Goal: Information Seeking & Learning: Learn about a topic

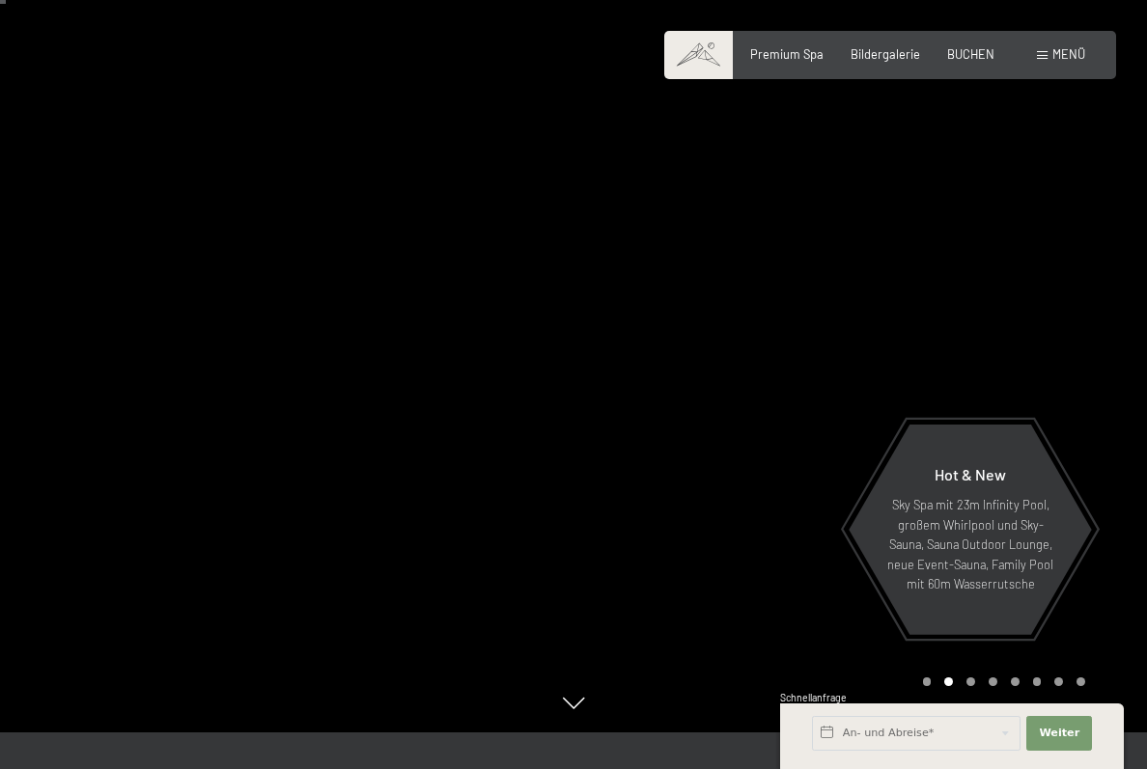
click at [900, 60] on div "Bildergalerie" at bounding box center [886, 54] width 70 height 17
click at [899, 53] on span "Bildergalerie" at bounding box center [886, 53] width 70 height 15
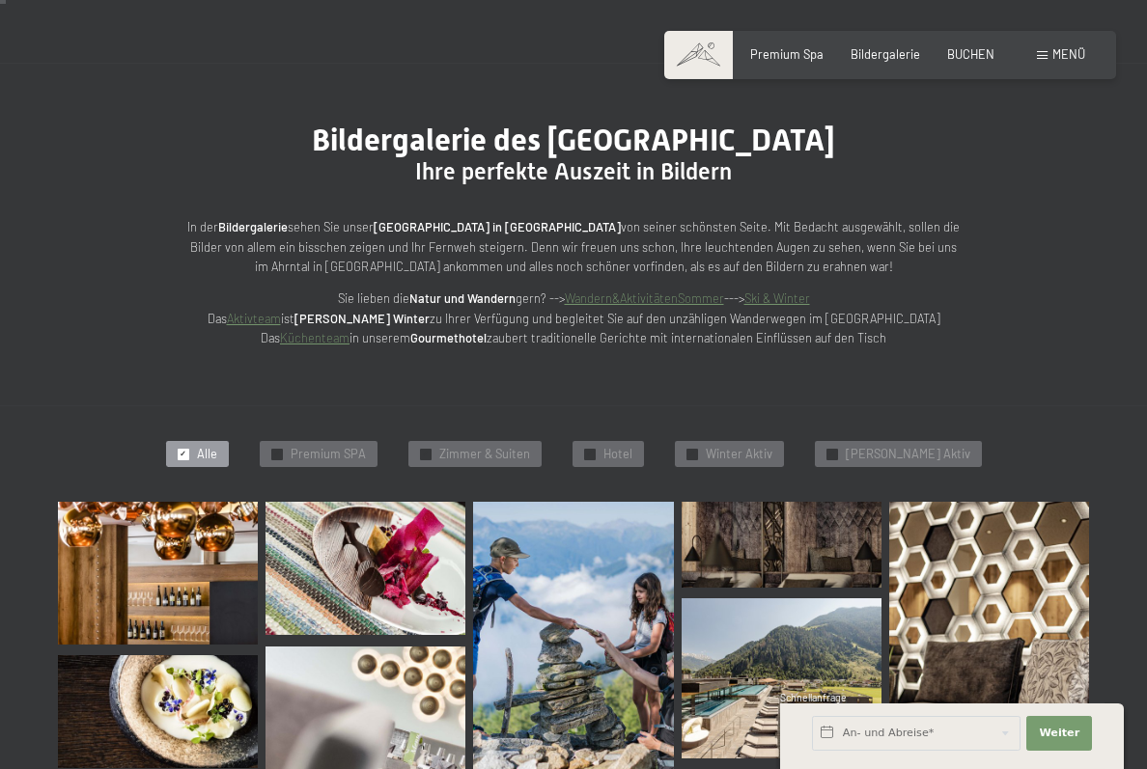
scroll to position [92, 0]
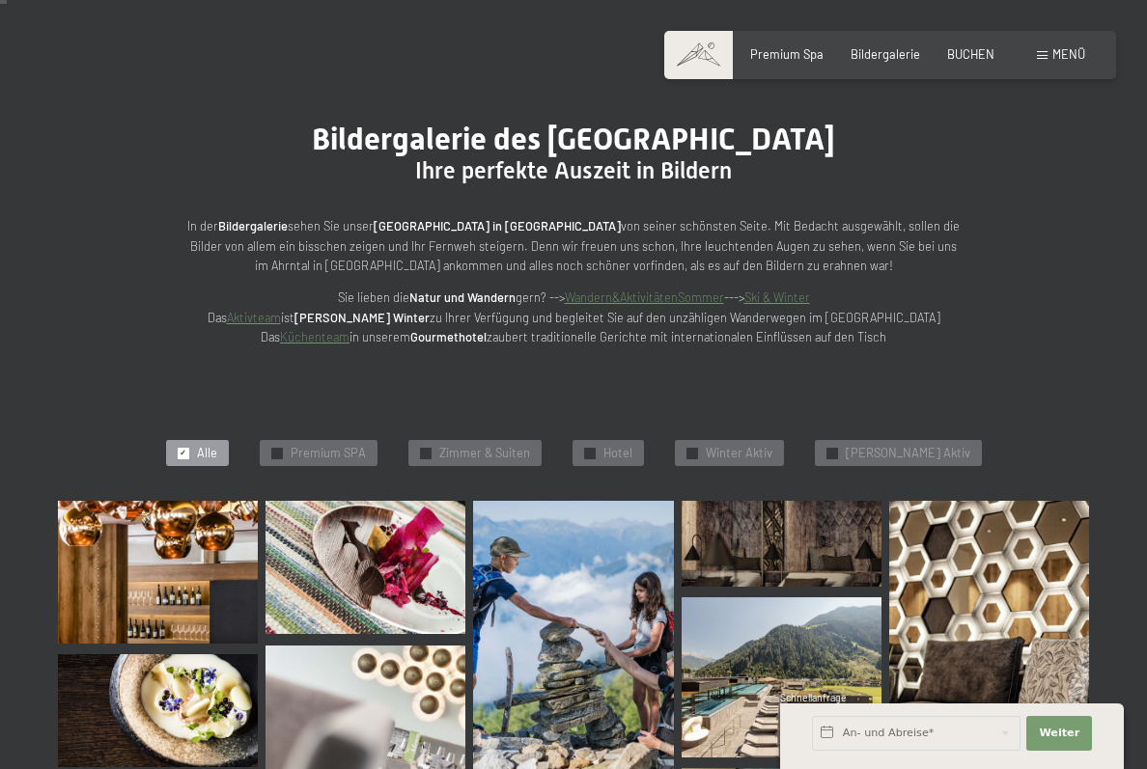
click at [185, 583] on img at bounding box center [158, 572] width 200 height 143
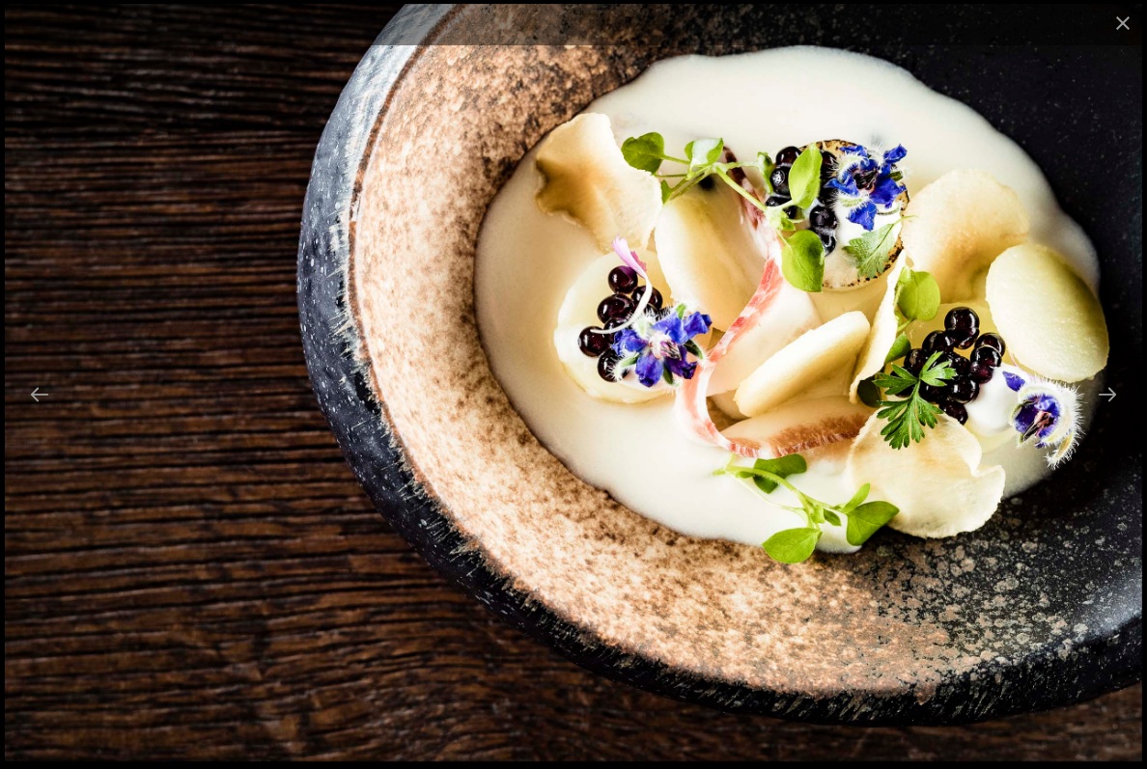
click at [1126, 413] on button "Next slide" at bounding box center [1107, 395] width 41 height 38
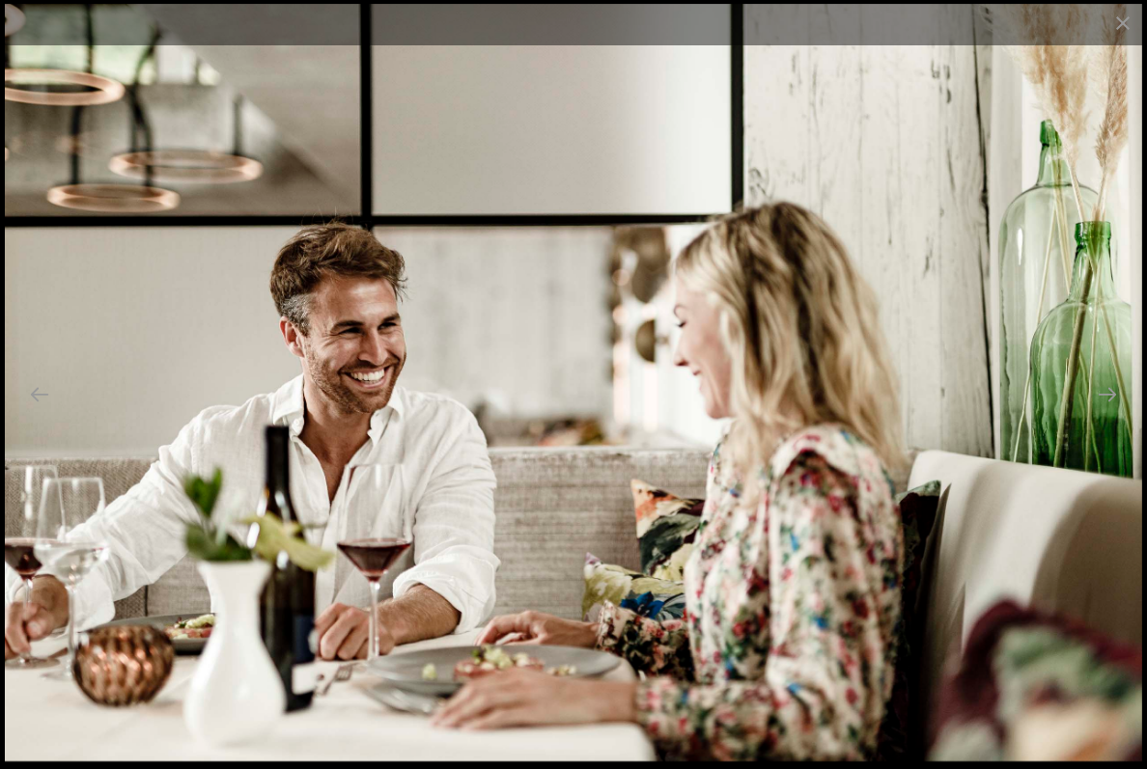
click at [1096, 413] on button "Next slide" at bounding box center [1107, 395] width 41 height 38
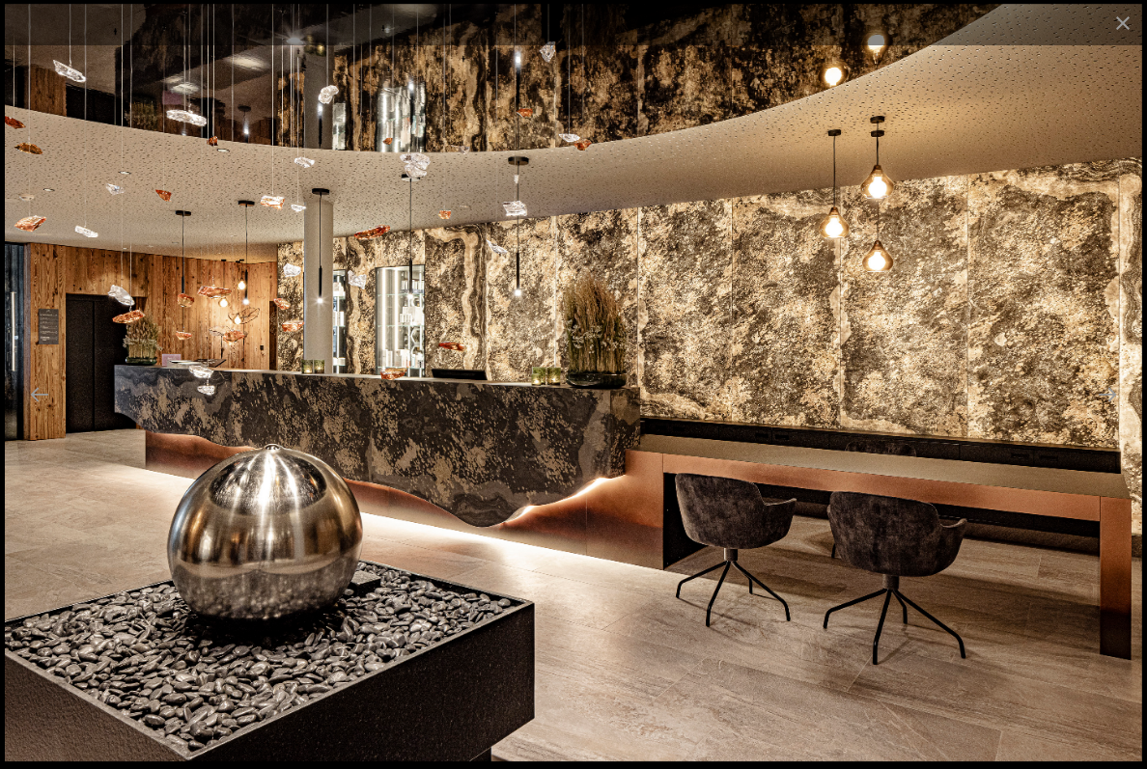
click at [1087, 413] on button "Next slide" at bounding box center [1107, 395] width 41 height 38
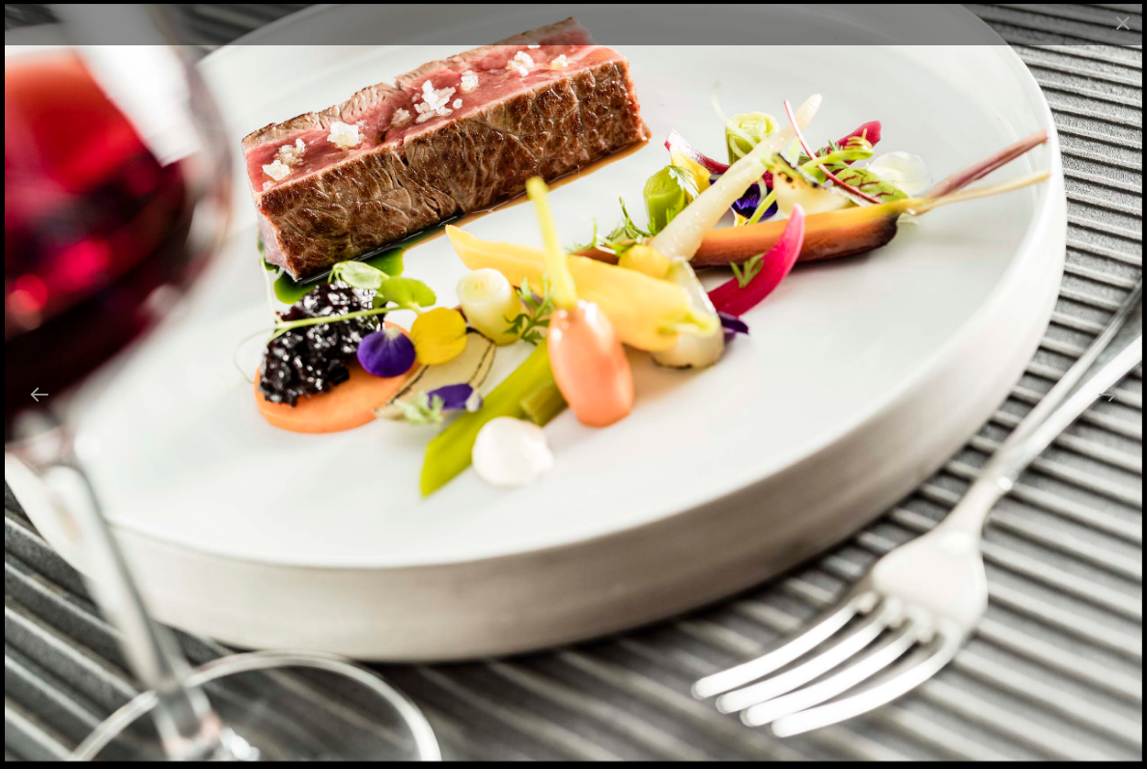
click at [1093, 413] on button "Next slide" at bounding box center [1107, 395] width 41 height 38
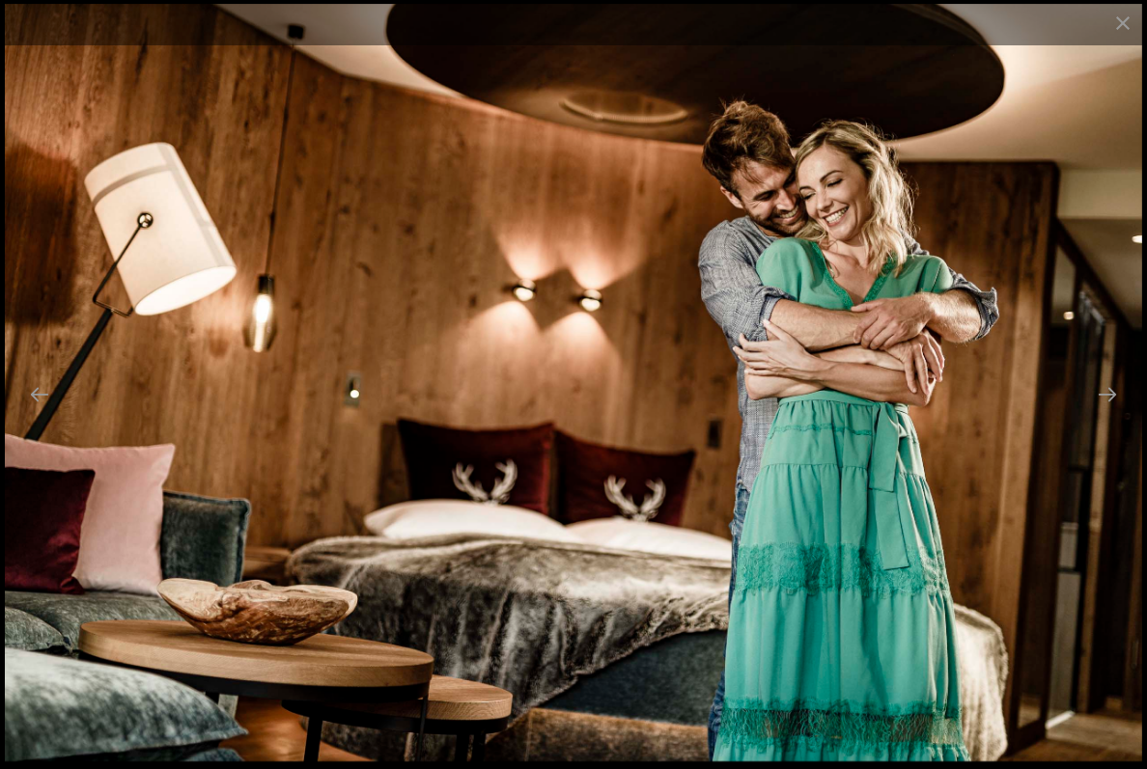
click at [1093, 413] on button "Next slide" at bounding box center [1107, 395] width 41 height 38
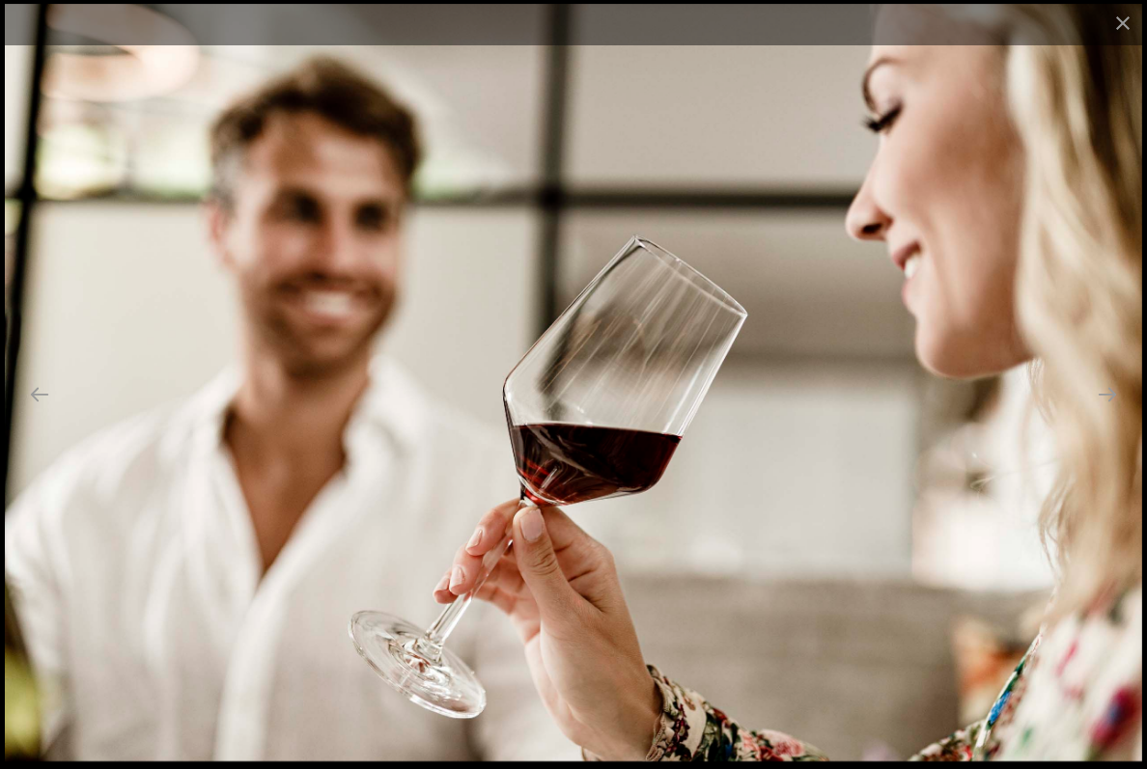
click at [1095, 413] on button "Next slide" at bounding box center [1107, 395] width 41 height 38
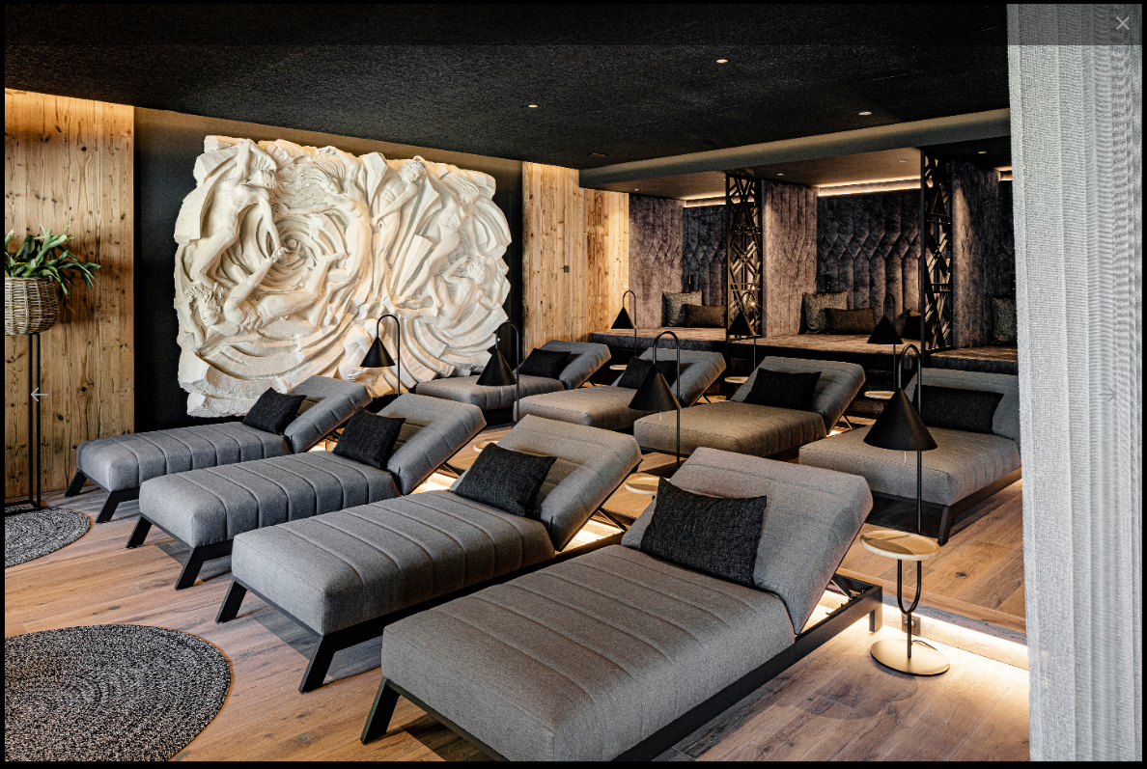
click at [1108, 413] on button "Next slide" at bounding box center [1107, 395] width 41 height 38
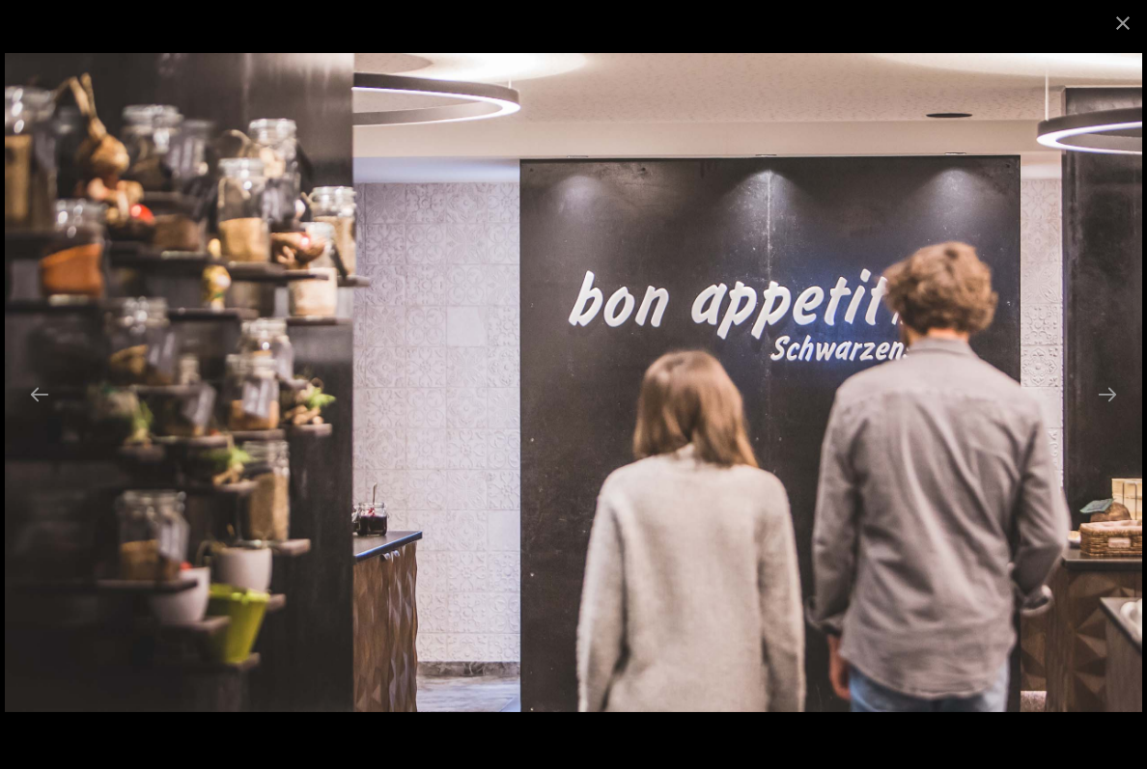
click at [1113, 413] on button "Next slide" at bounding box center [1107, 395] width 41 height 38
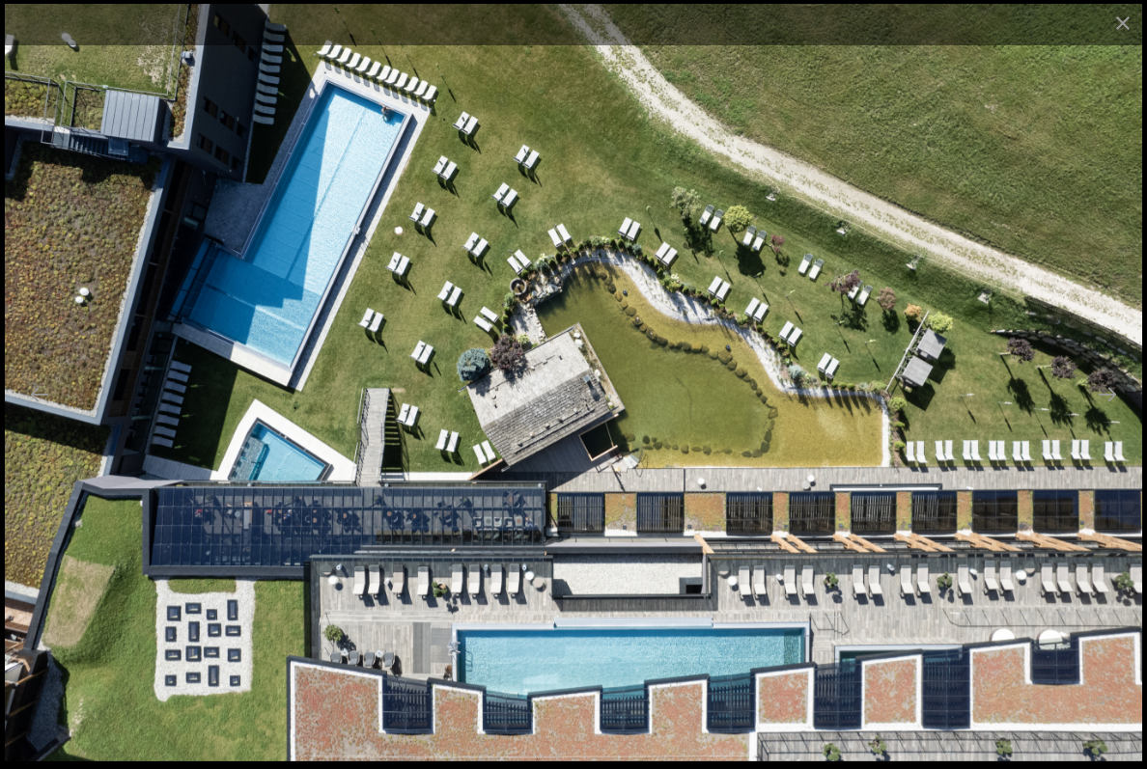
click at [1115, 413] on button "Next slide" at bounding box center [1107, 395] width 41 height 38
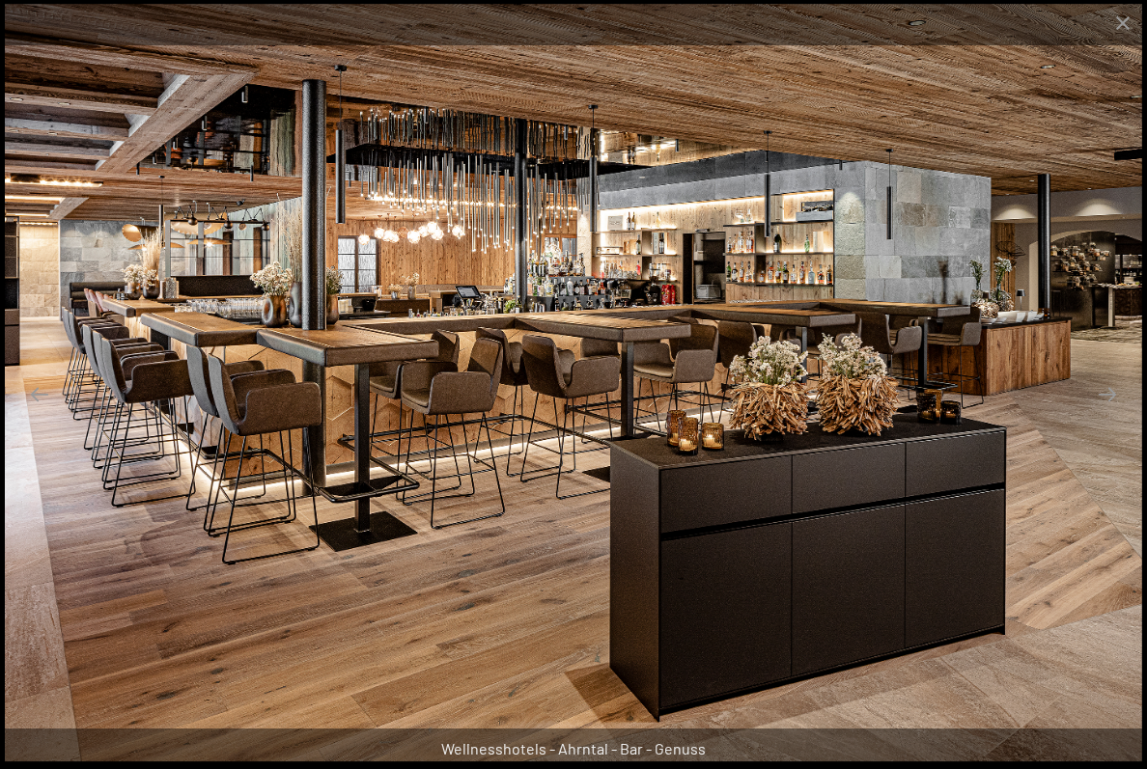
click at [1095, 413] on button "Next slide" at bounding box center [1107, 395] width 41 height 38
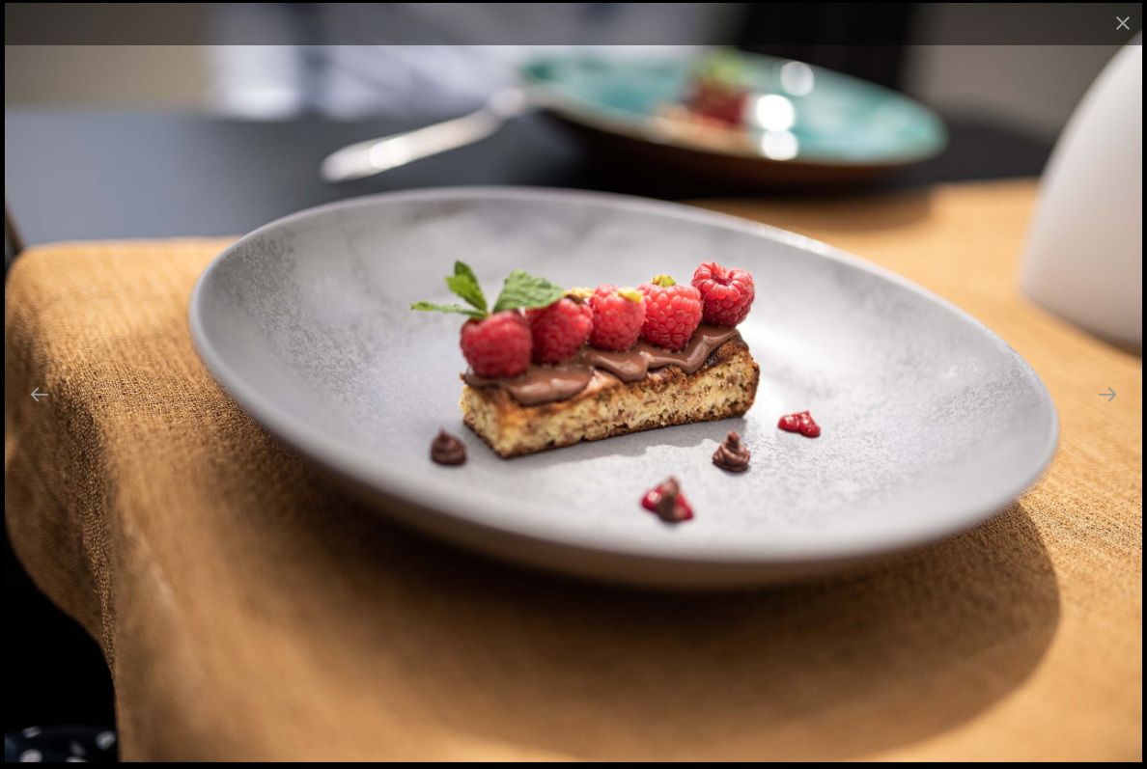
click at [1096, 413] on button "Next slide" at bounding box center [1107, 395] width 41 height 38
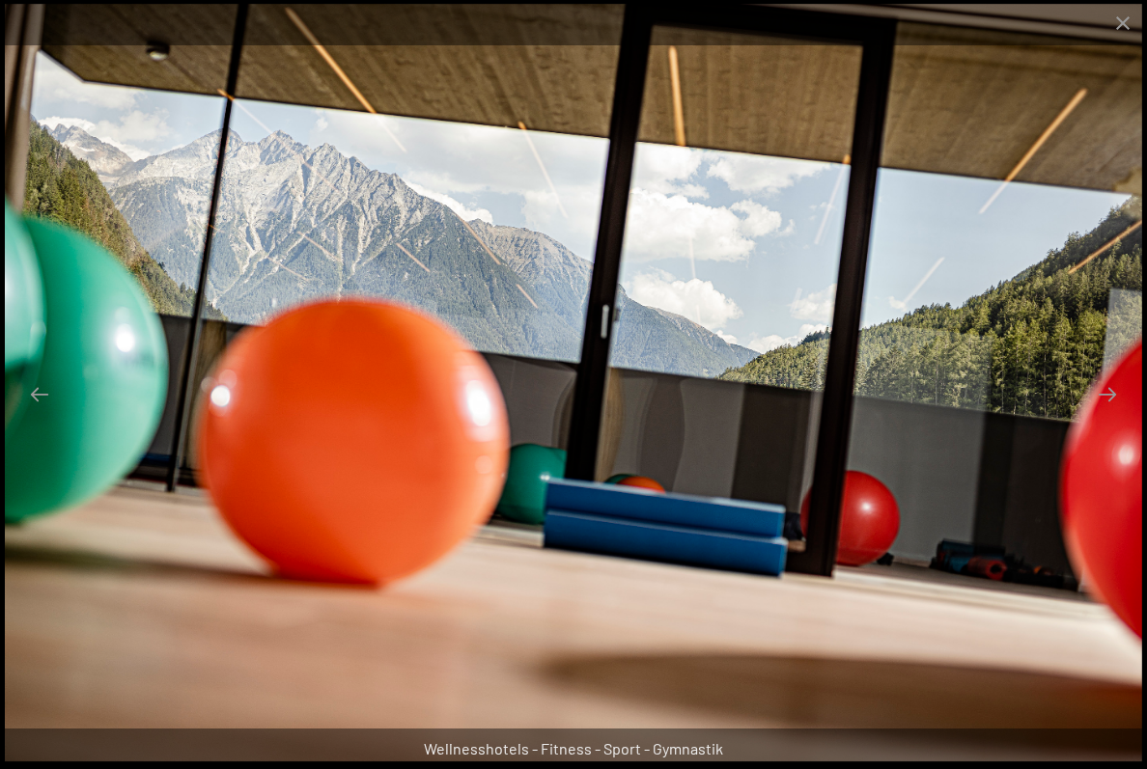
click at [1102, 413] on button "Next slide" at bounding box center [1107, 395] width 41 height 38
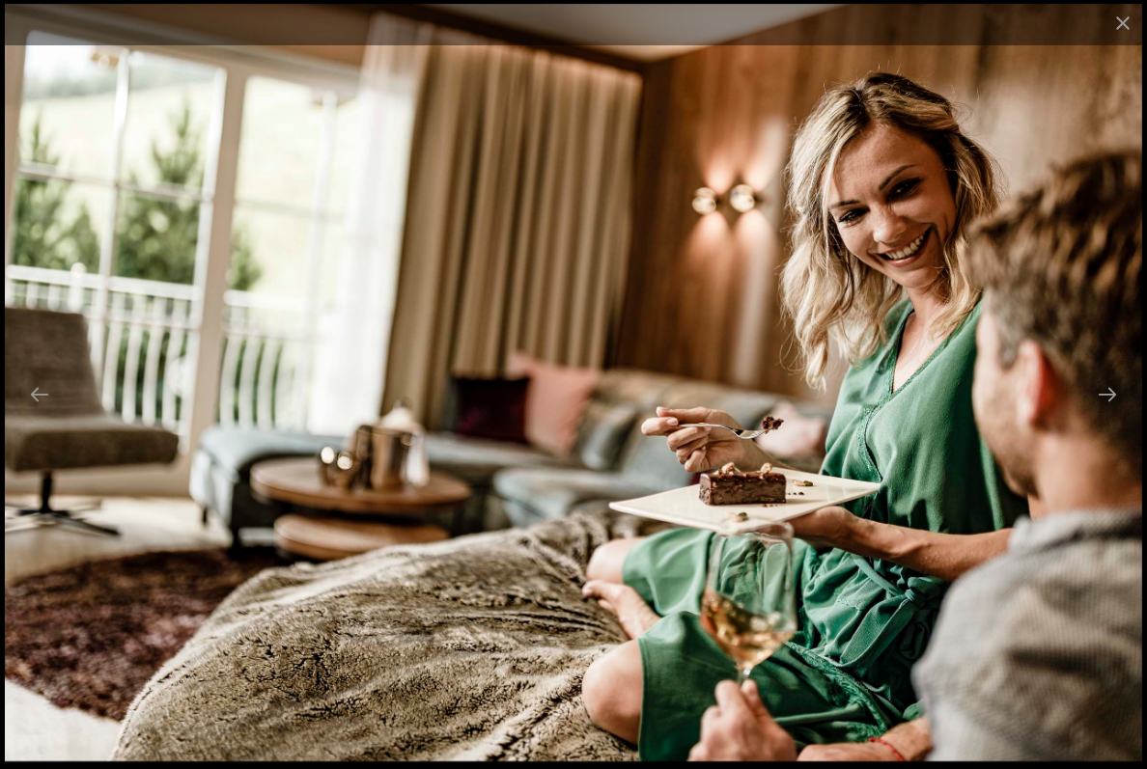
click at [1102, 413] on button "Next slide" at bounding box center [1107, 395] width 41 height 38
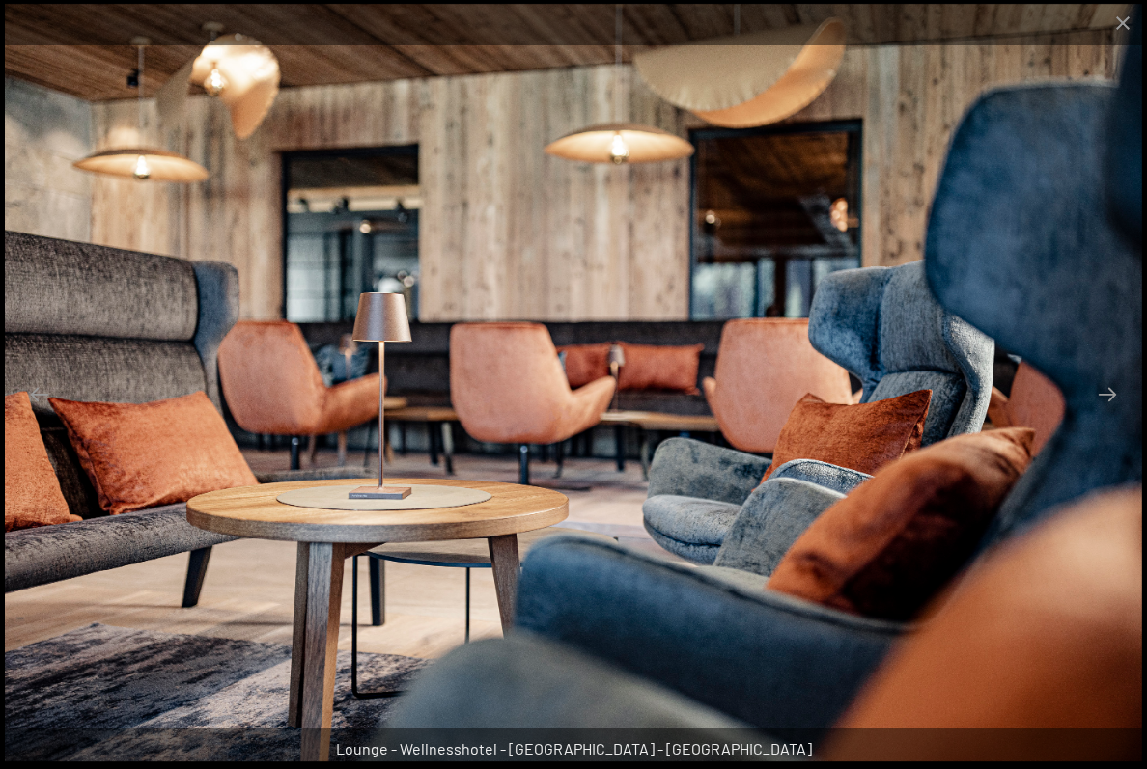
click at [1105, 413] on button "Next slide" at bounding box center [1107, 395] width 41 height 38
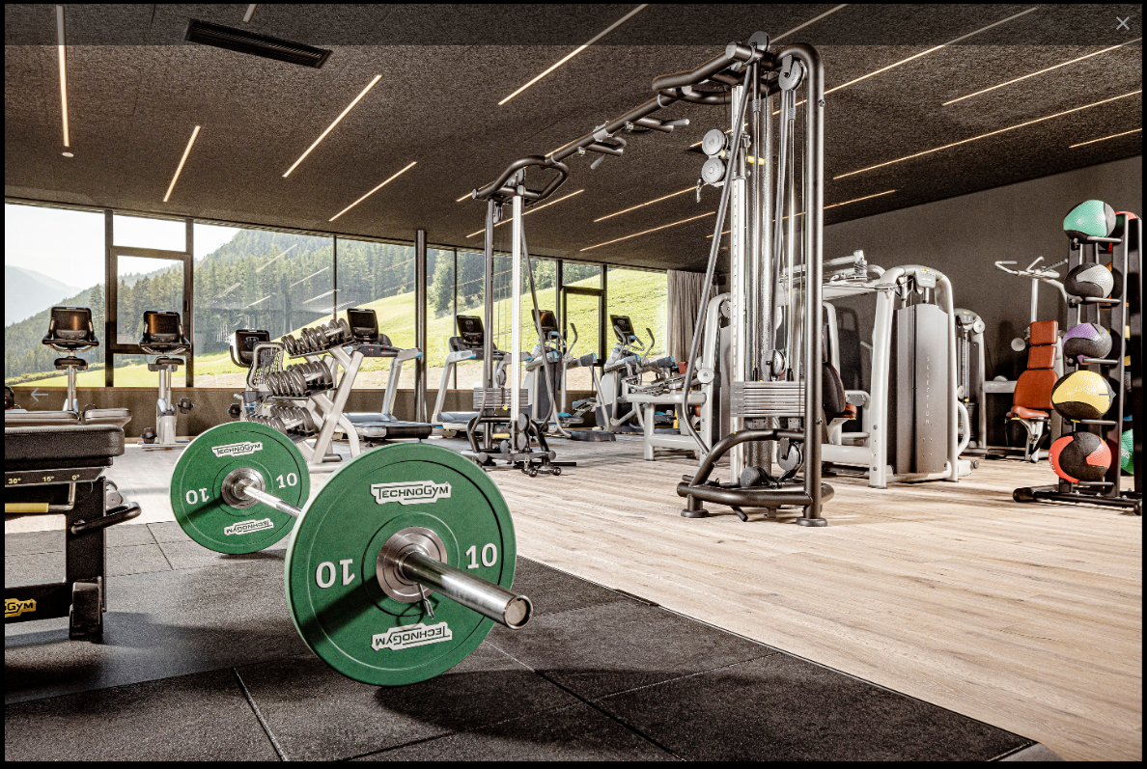
click at [1109, 413] on button "Next slide" at bounding box center [1107, 395] width 41 height 38
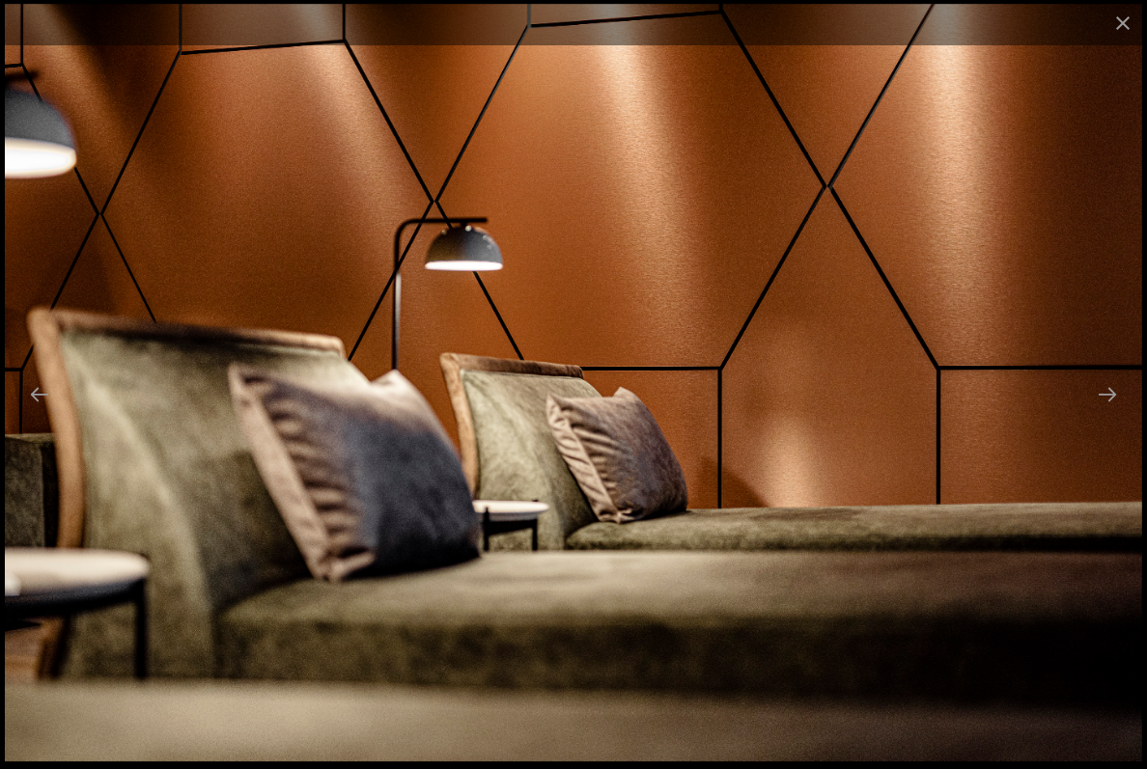
click at [1103, 413] on button "Next slide" at bounding box center [1107, 395] width 41 height 38
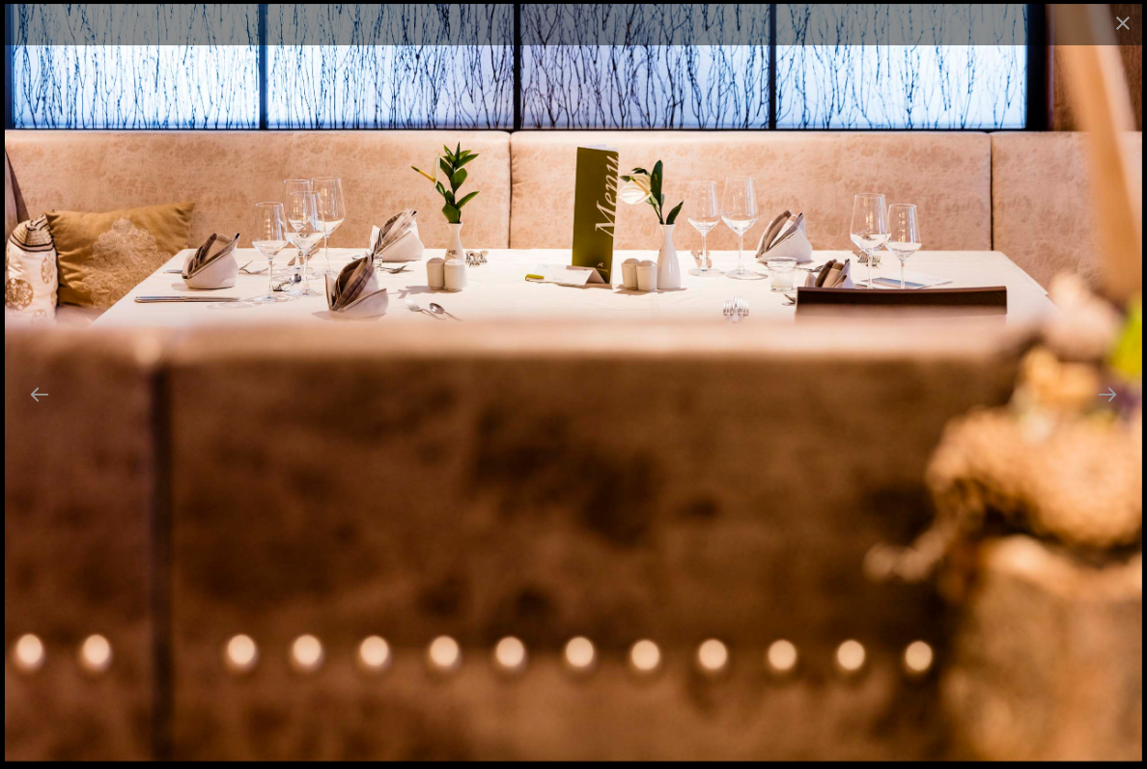
click at [1103, 413] on button "Next slide" at bounding box center [1107, 395] width 41 height 38
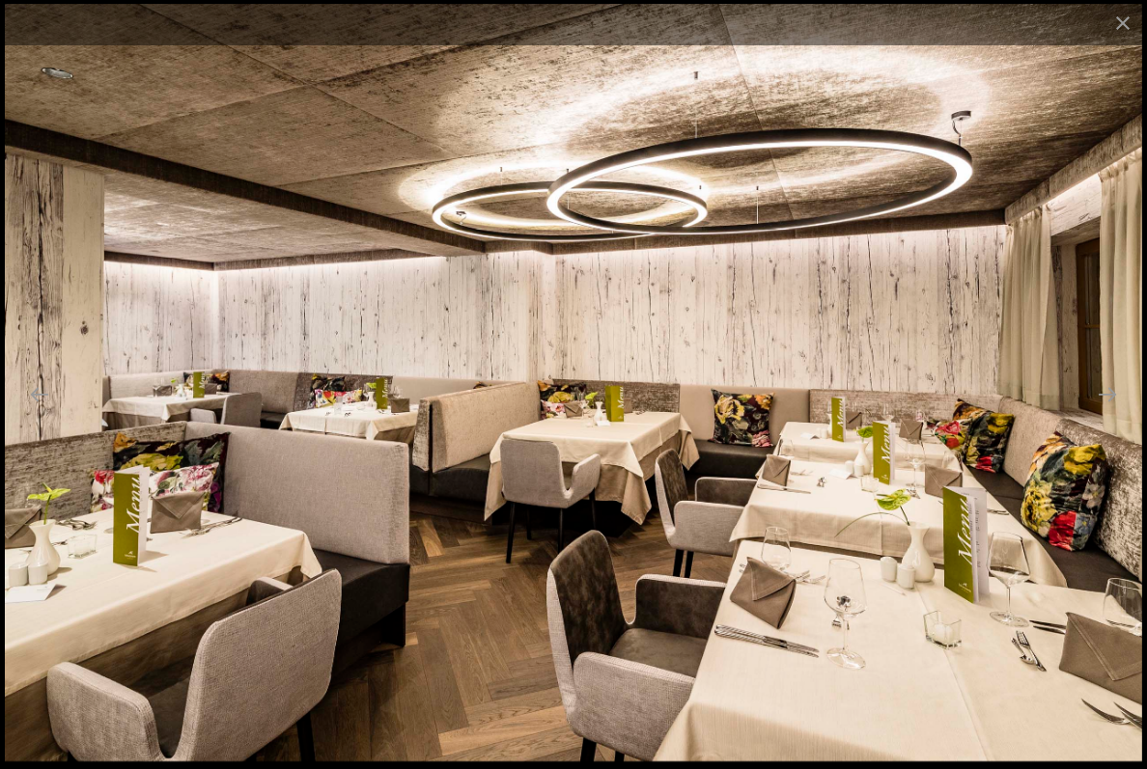
click at [1103, 413] on button "Next slide" at bounding box center [1107, 395] width 41 height 38
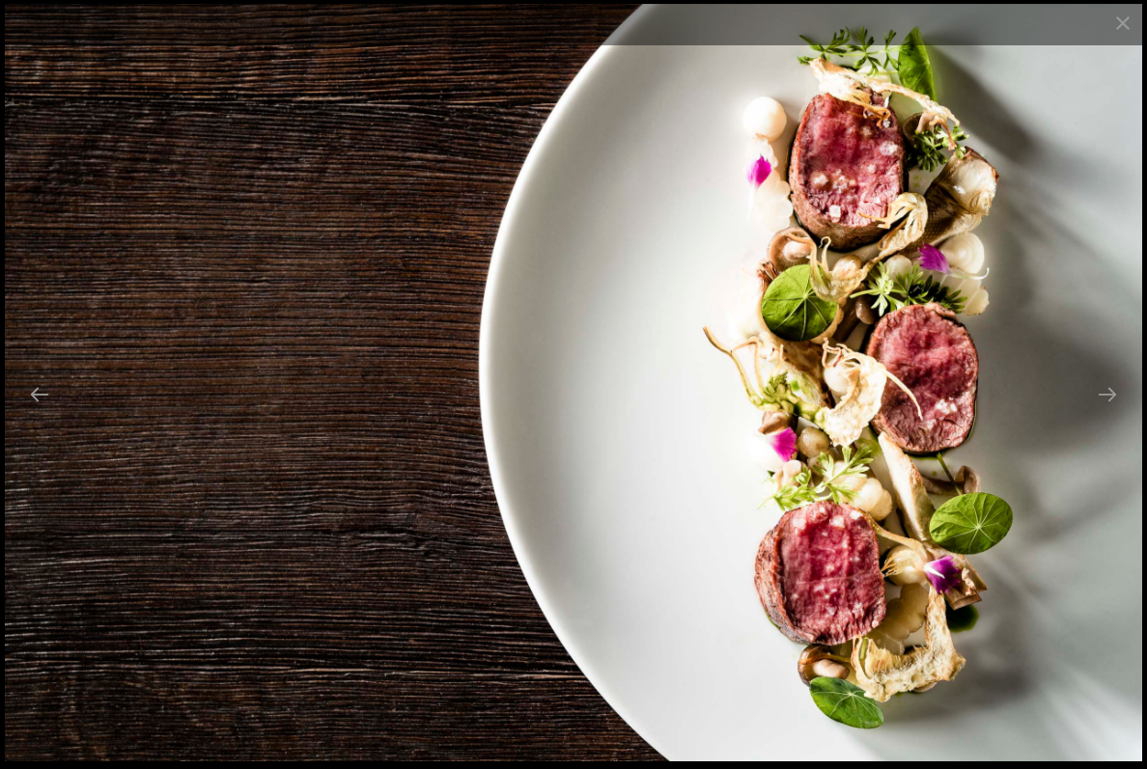
click at [1098, 413] on button "Next slide" at bounding box center [1107, 395] width 41 height 38
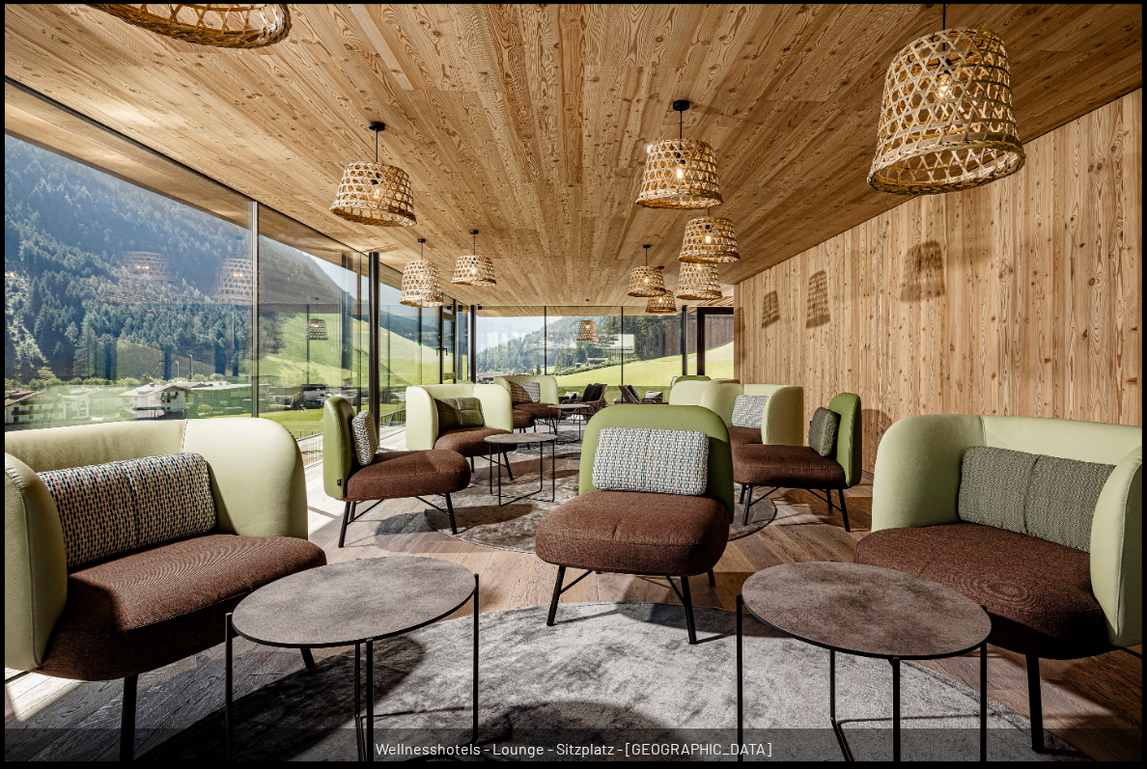
click at [1107, 413] on button "Next slide" at bounding box center [1117, 395] width 41 height 38
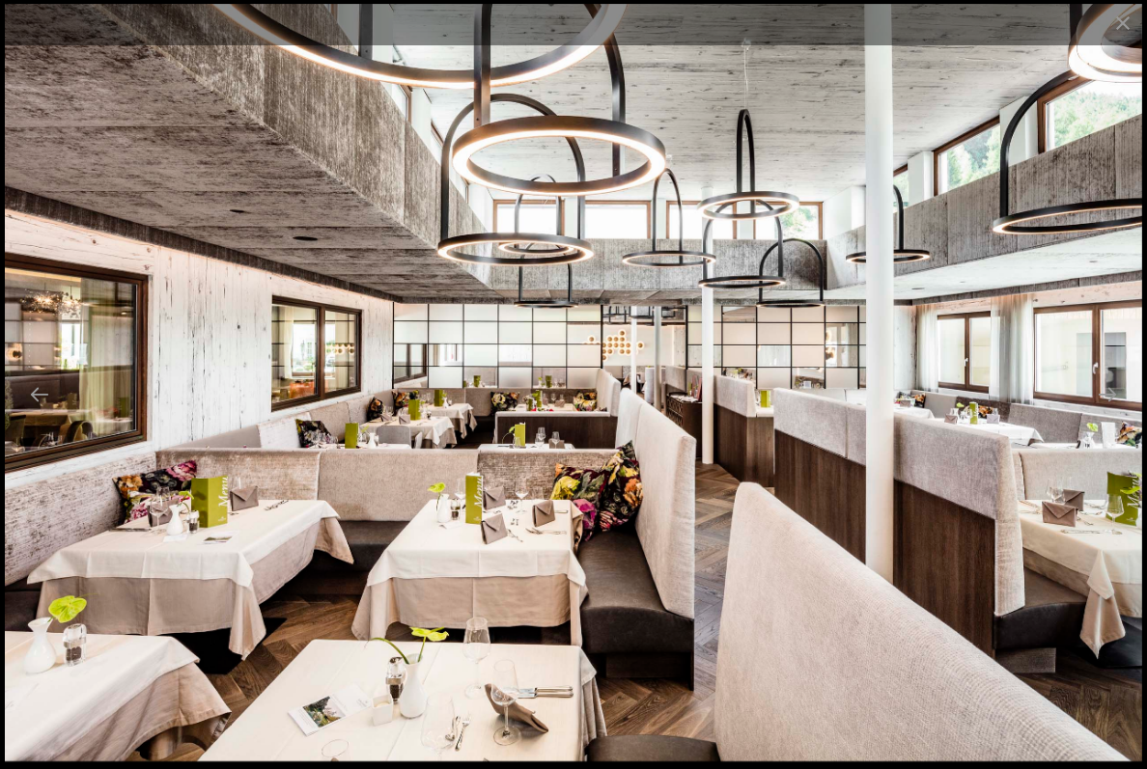
click at [1108, 413] on button "Next slide" at bounding box center [1107, 395] width 41 height 38
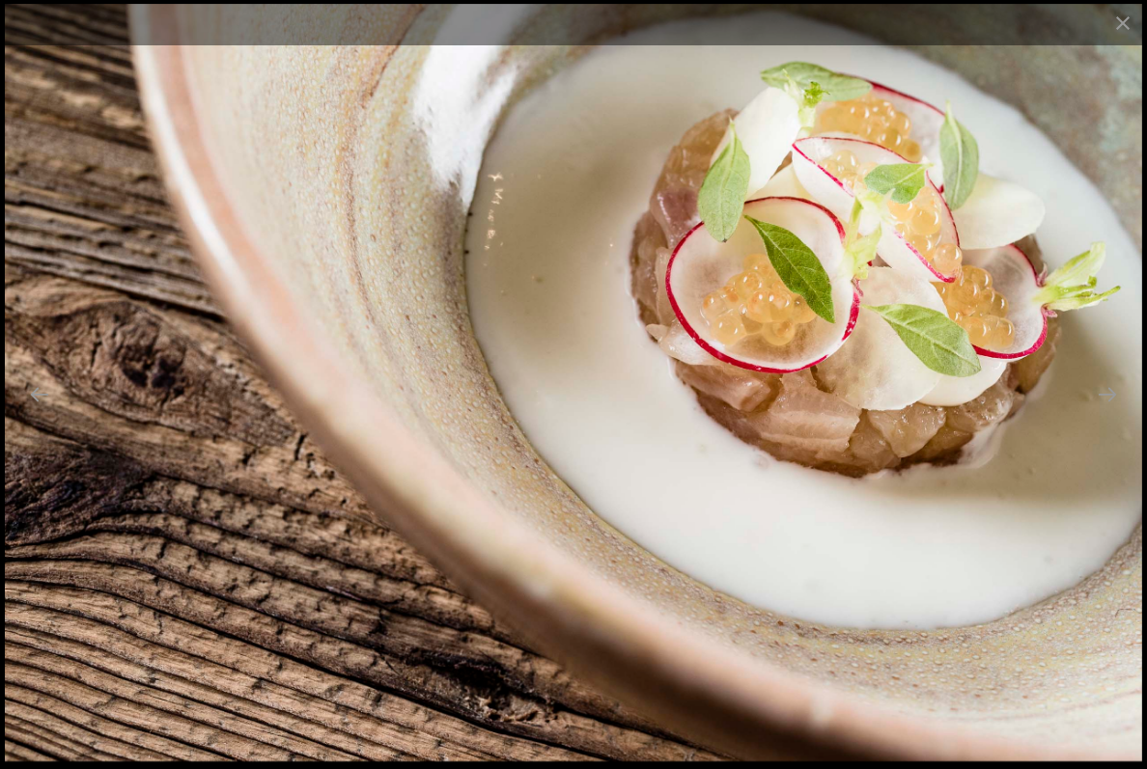
click at [1109, 413] on button "Next slide" at bounding box center [1107, 395] width 41 height 38
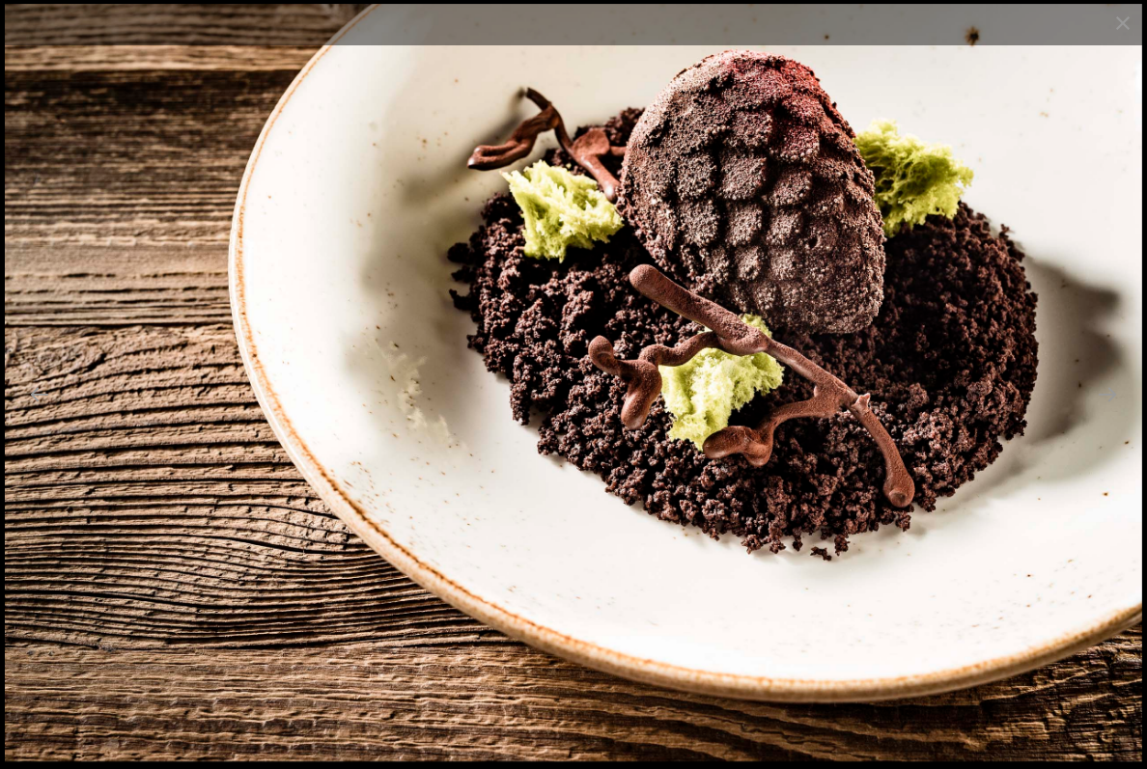
click at [1106, 413] on button "Next slide" at bounding box center [1107, 395] width 41 height 38
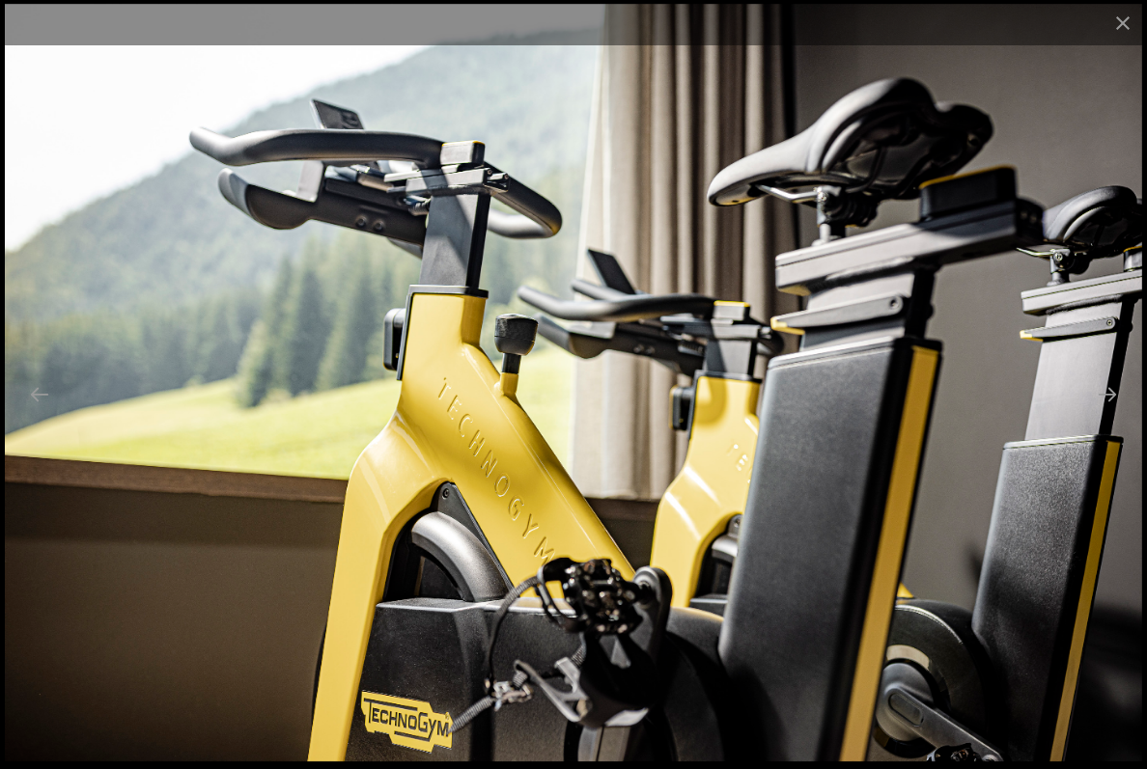
click at [1106, 413] on button "Next slide" at bounding box center [1107, 395] width 41 height 38
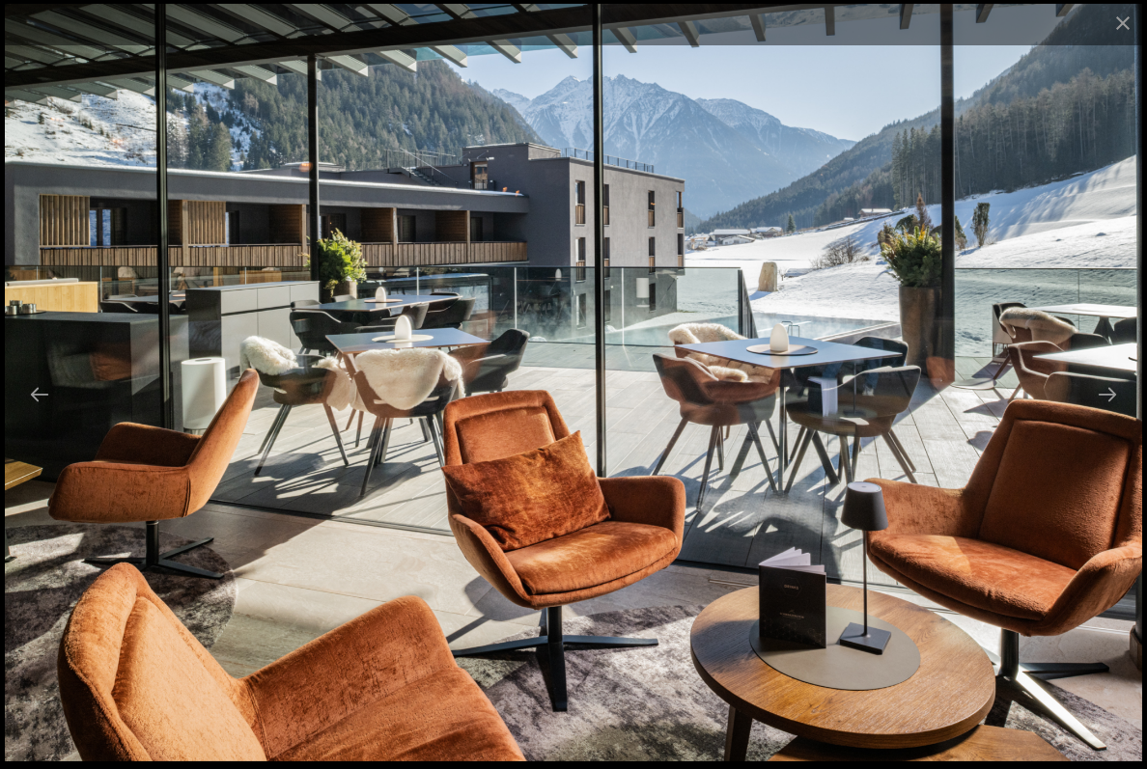
click at [1110, 413] on button "Next slide" at bounding box center [1107, 395] width 41 height 38
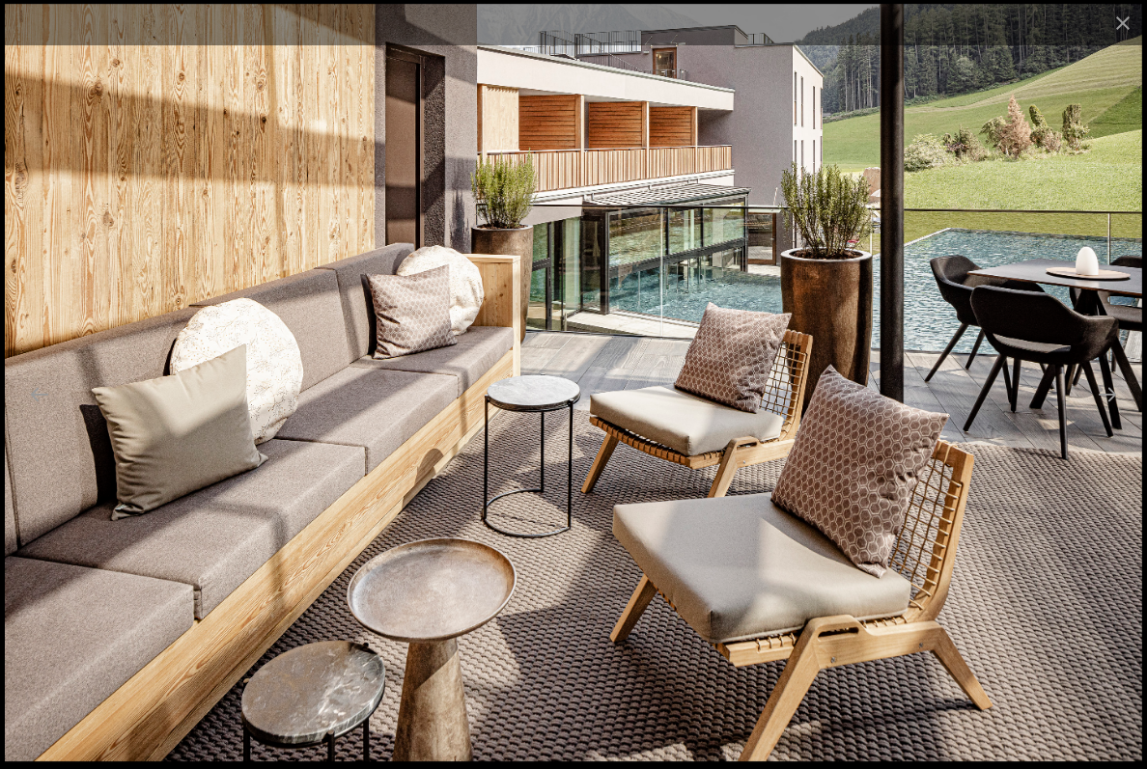
click at [1102, 413] on button "Next slide" at bounding box center [1107, 395] width 41 height 38
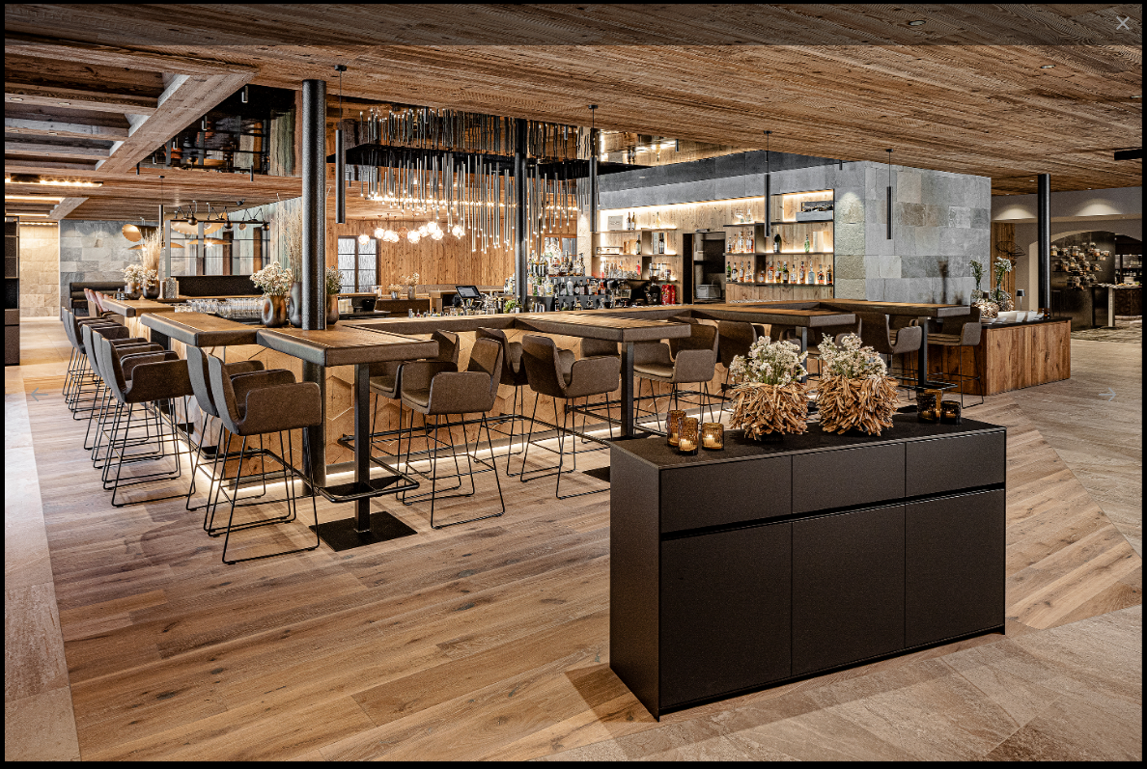
click at [1106, 413] on button "Next slide" at bounding box center [1107, 395] width 41 height 38
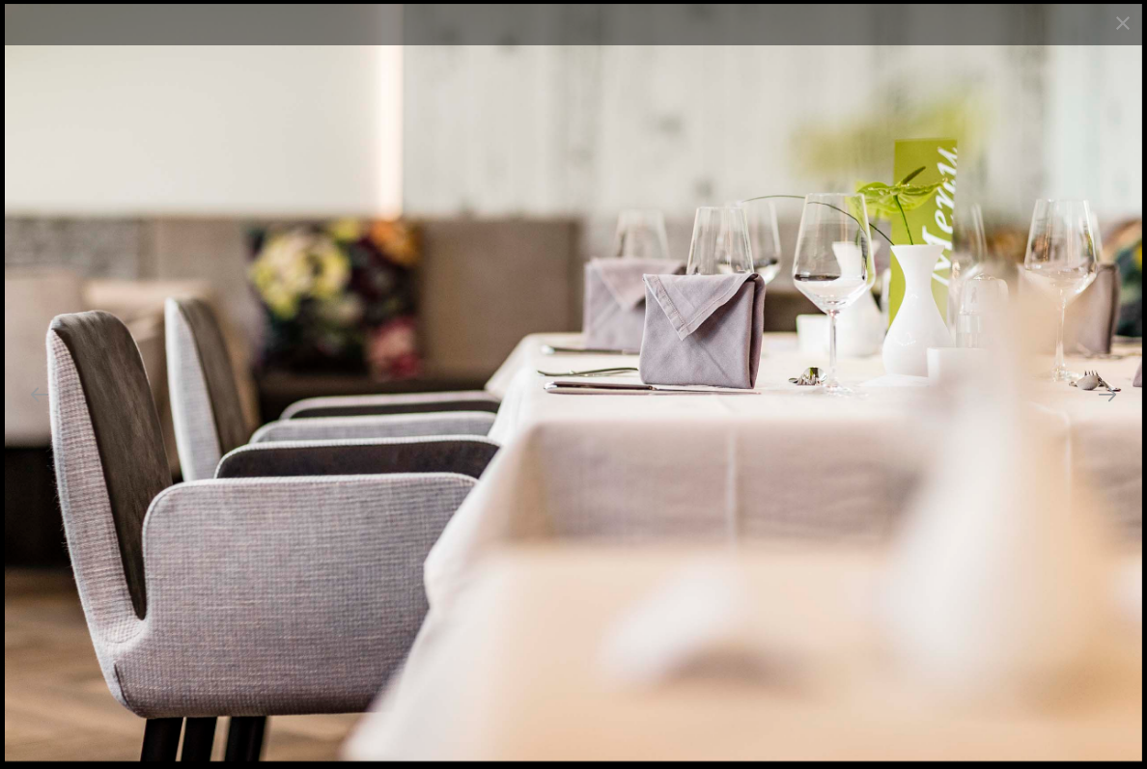
click at [1103, 412] on button "Next slide" at bounding box center [1107, 395] width 41 height 38
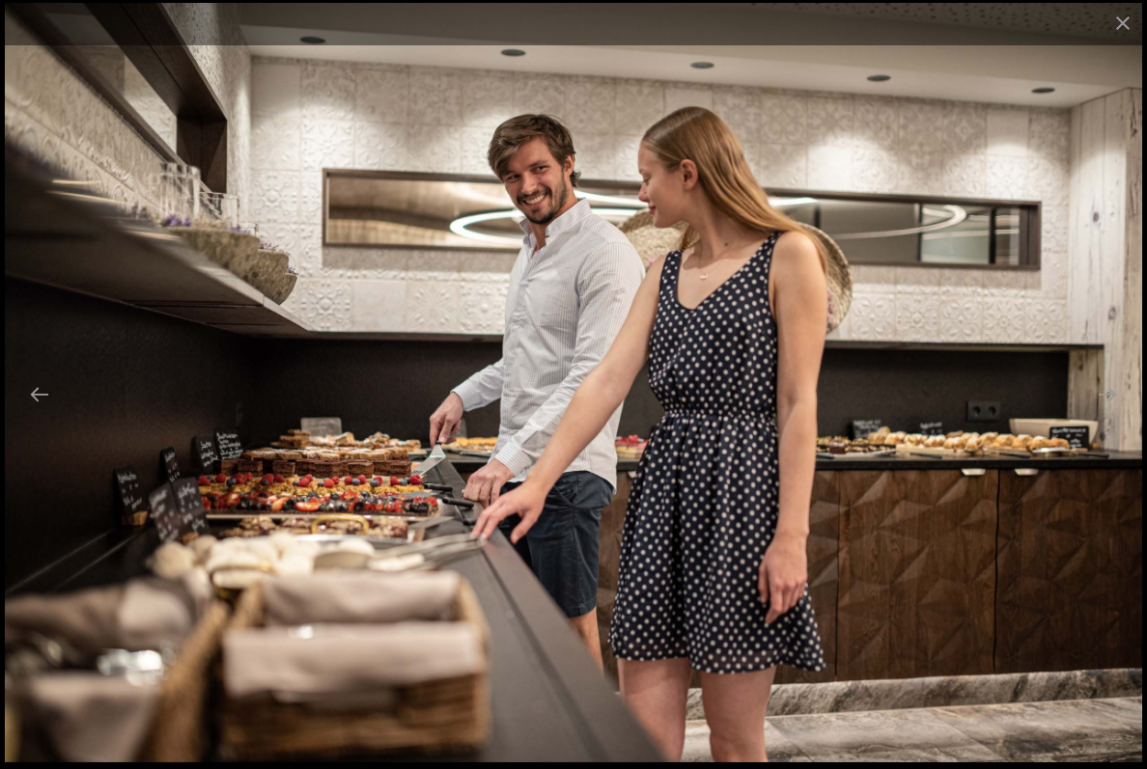
click at [1109, 410] on button "Next slide" at bounding box center [1107, 395] width 41 height 38
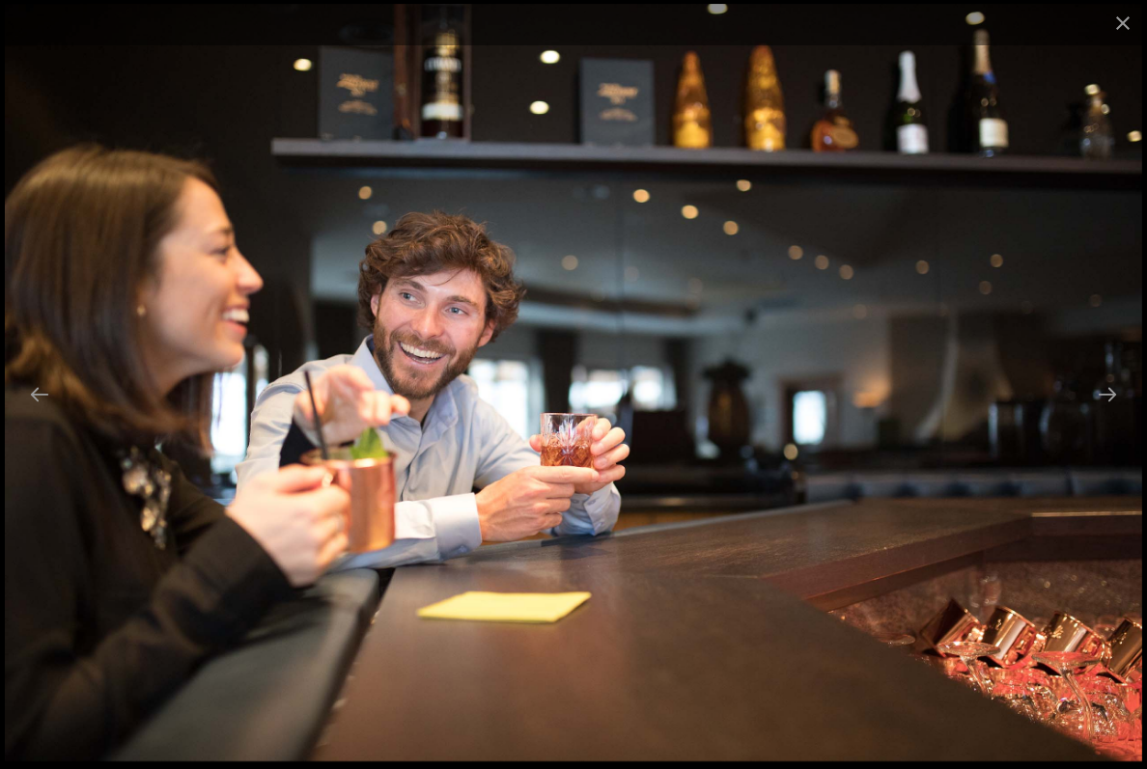
click at [1122, 37] on button "Close gallery" at bounding box center [1123, 22] width 48 height 45
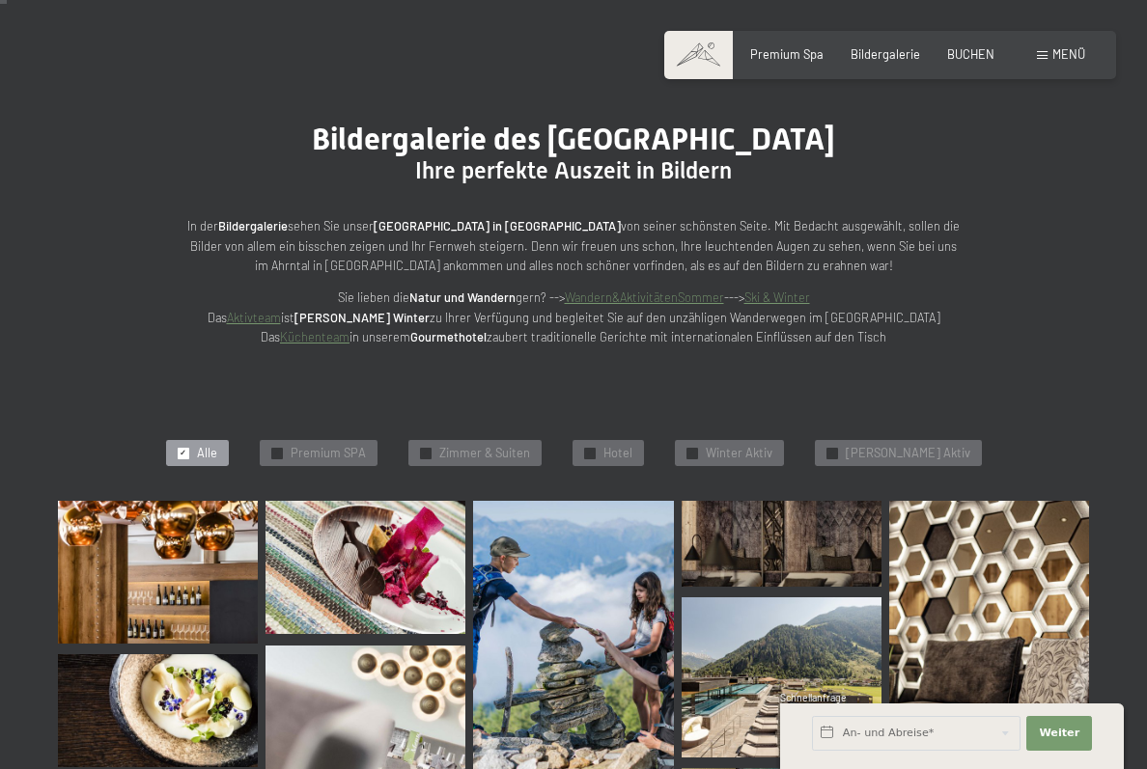
click at [772, 58] on span "Premium Spa" at bounding box center [786, 53] width 73 height 15
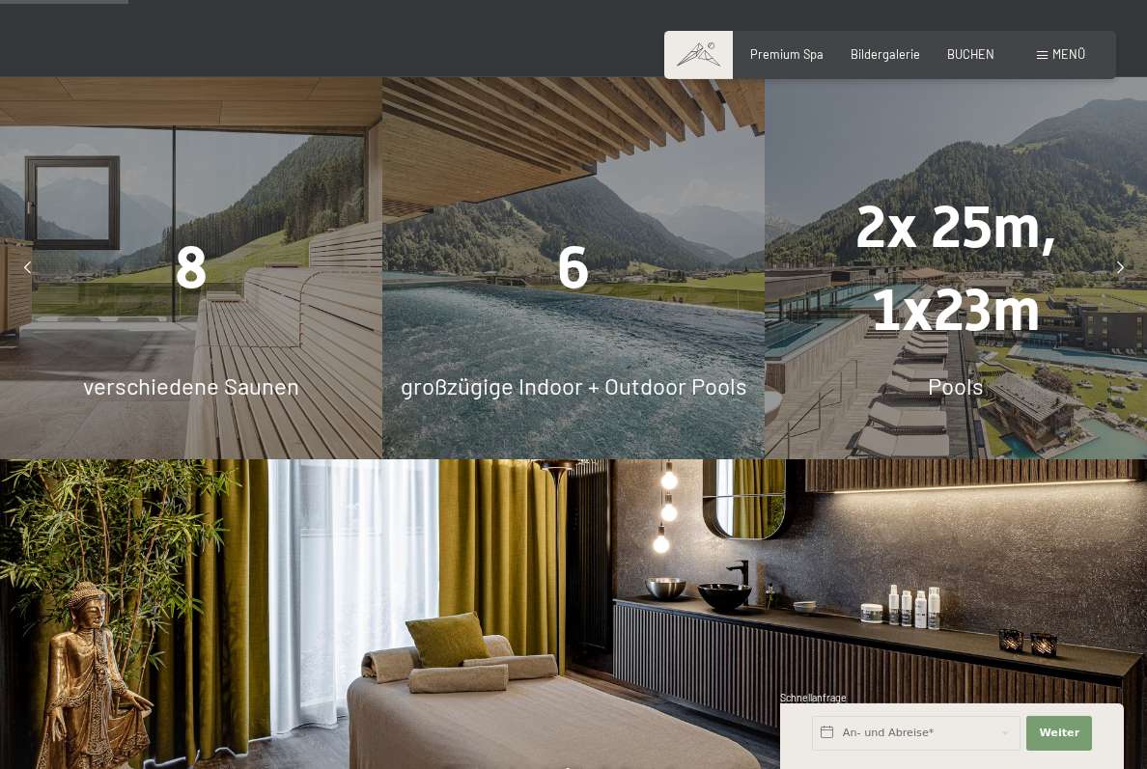
scroll to position [1229, 0]
click at [200, 379] on div "8 verschiedene Saunen" at bounding box center [191, 268] width 382 height 382
click at [194, 384] on div "8 verschiedene Saunen" at bounding box center [191, 268] width 382 height 382
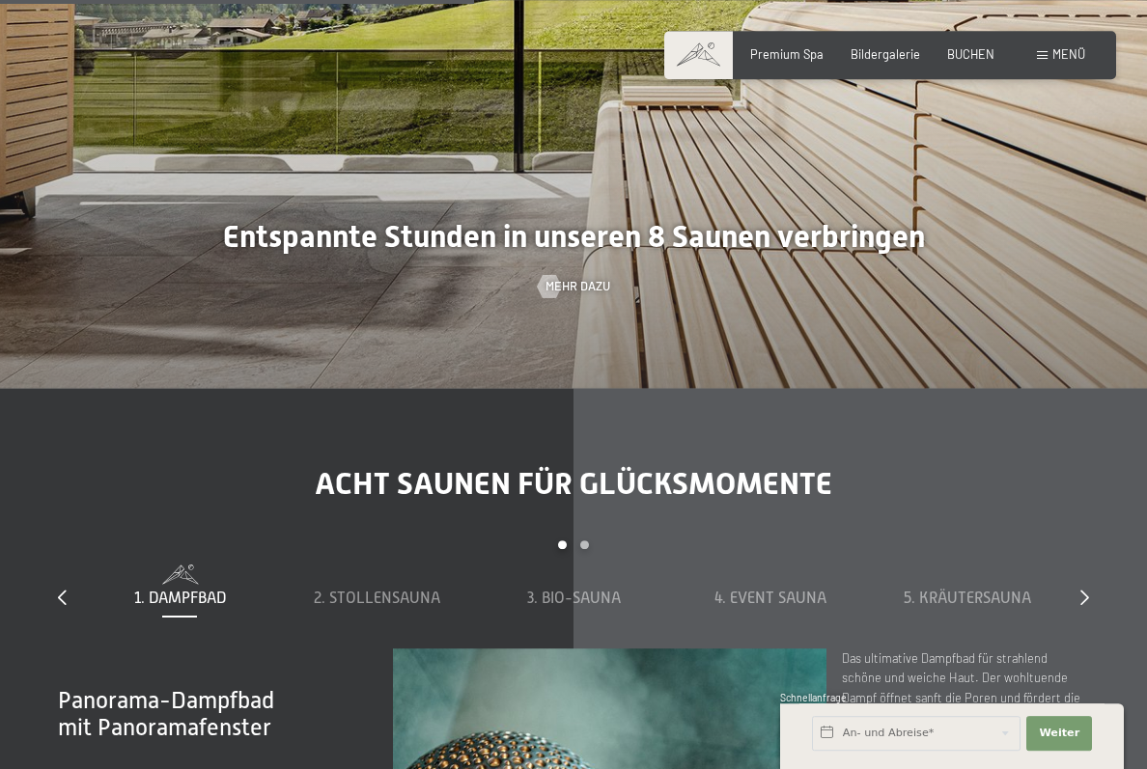
scroll to position [4561, 0]
click at [552, 298] on div at bounding box center [550, 286] width 14 height 23
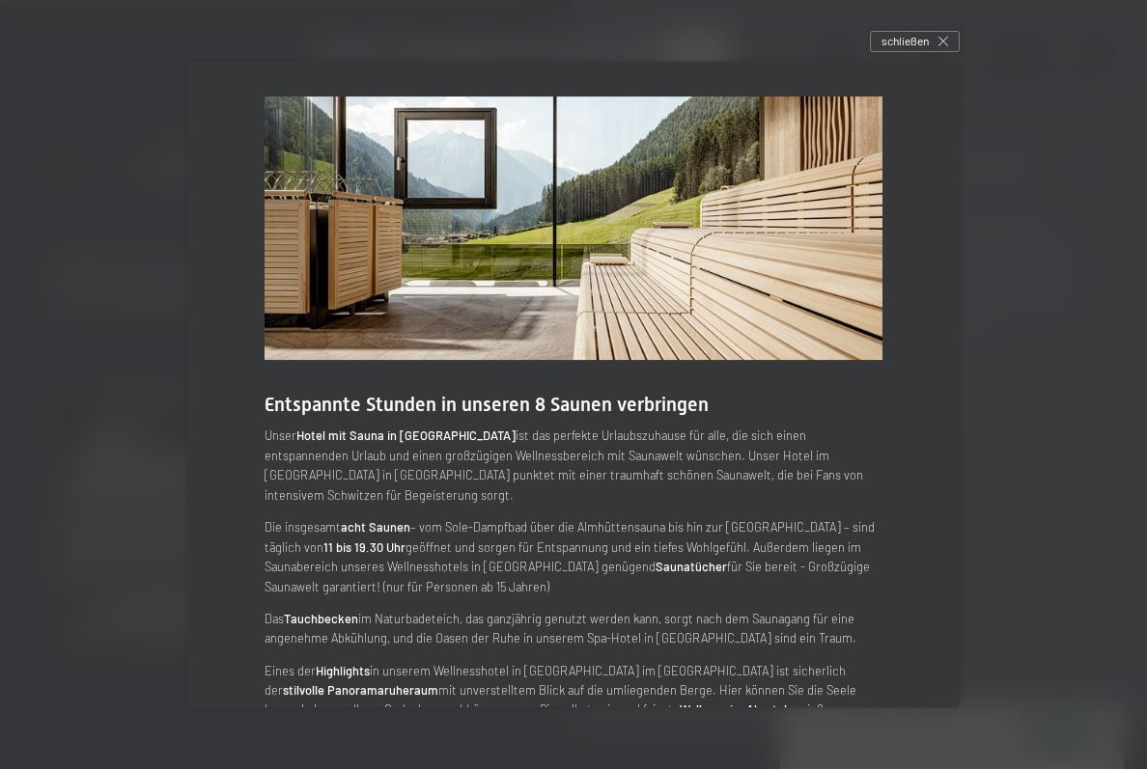
scroll to position [4995, 0]
click at [950, 52] on div "schließen" at bounding box center [915, 41] width 90 height 21
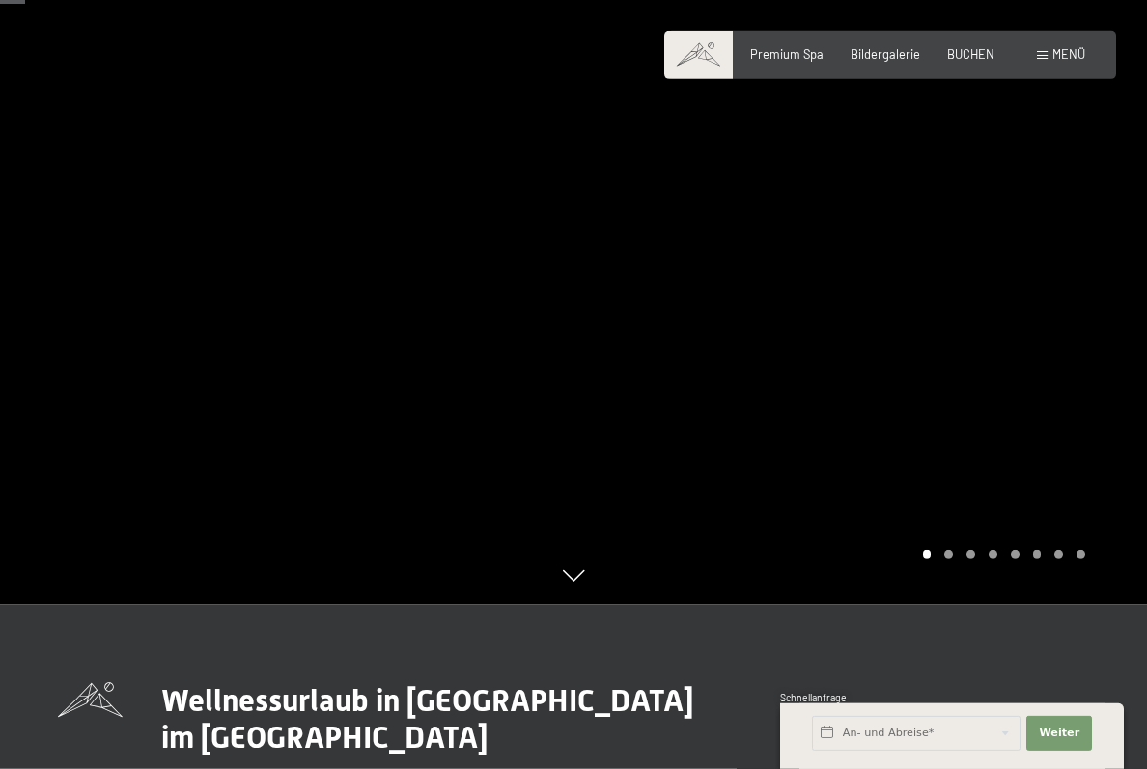
scroll to position [0, 0]
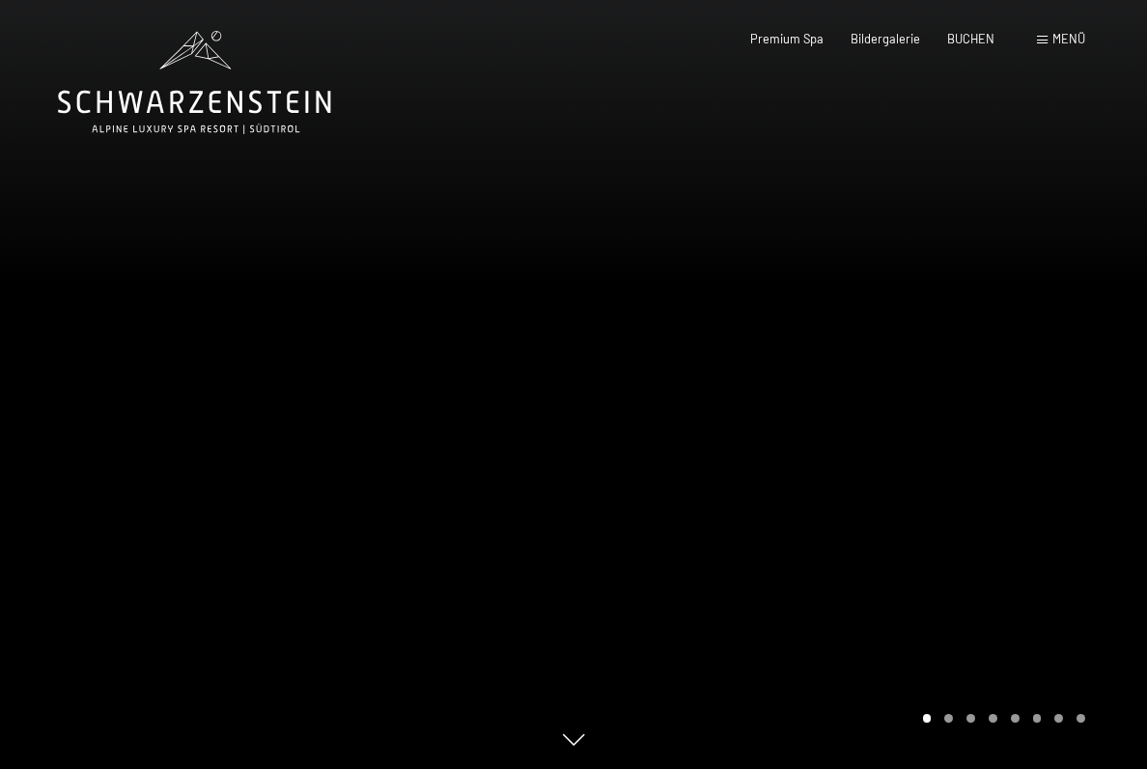
click at [1049, 45] on div "Menü" at bounding box center [1061, 39] width 48 height 17
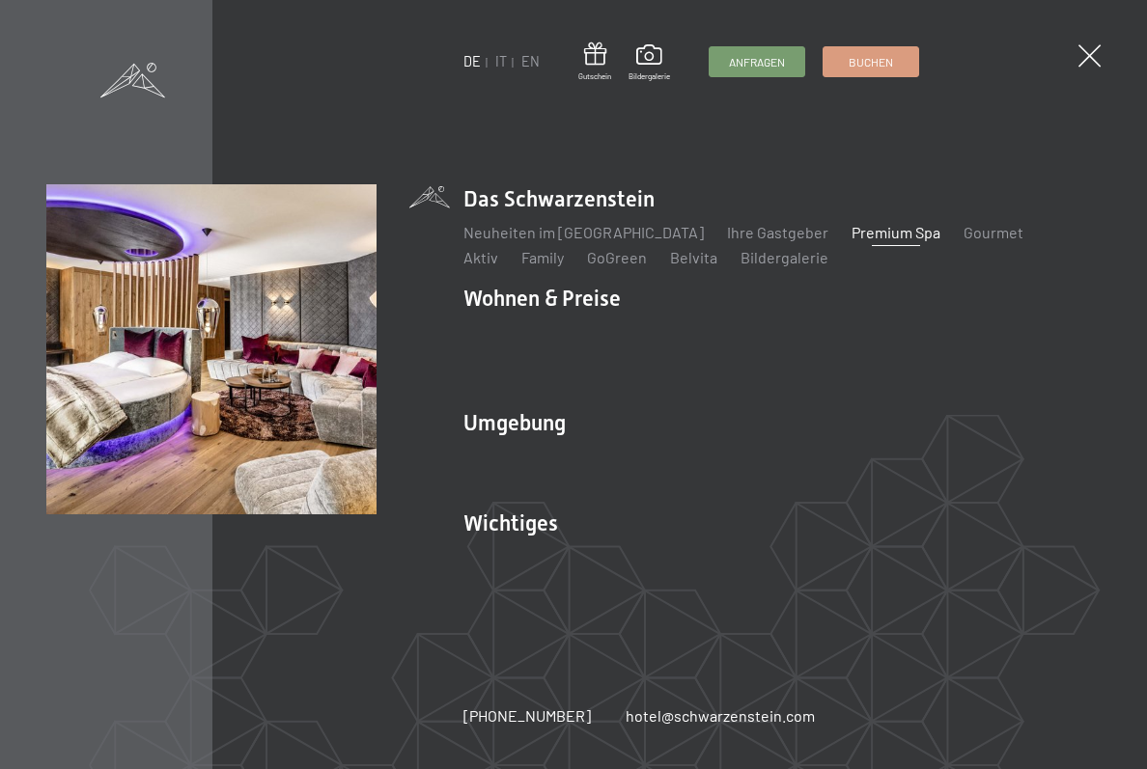
click at [672, 330] on link "Zimmer & Preise" at bounding box center [668, 332] width 112 height 18
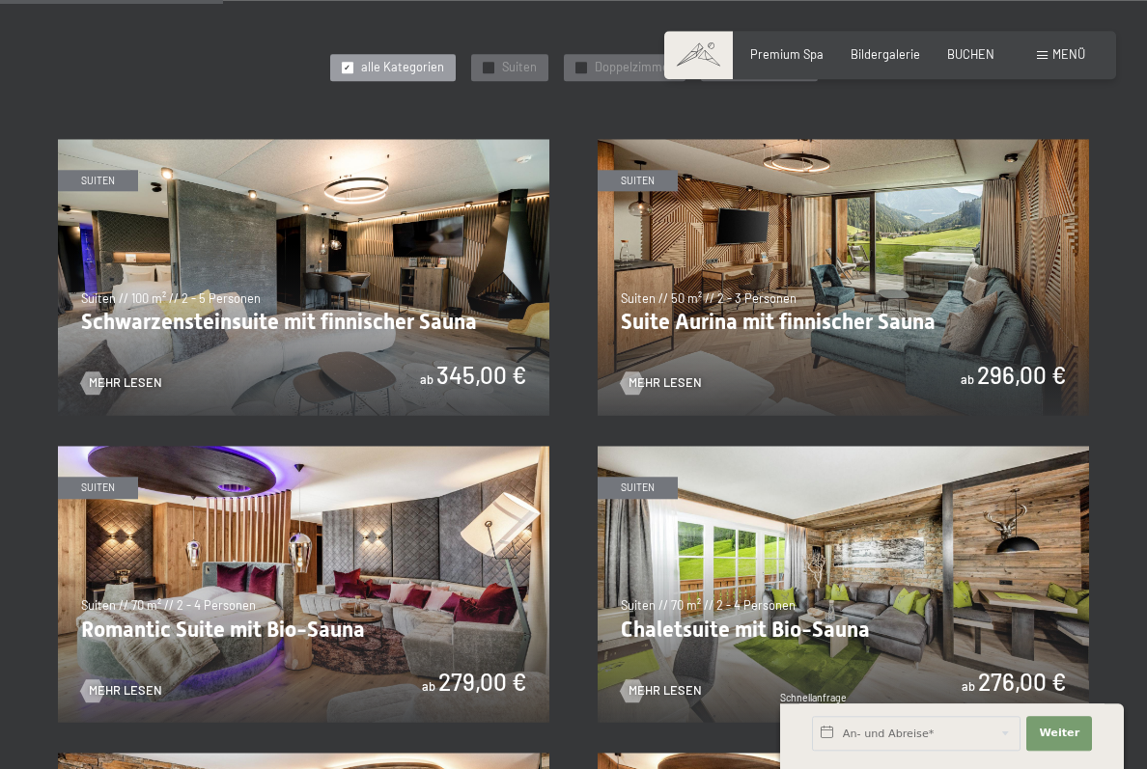
scroll to position [889, 0]
click at [280, 358] on img at bounding box center [303, 277] width 491 height 276
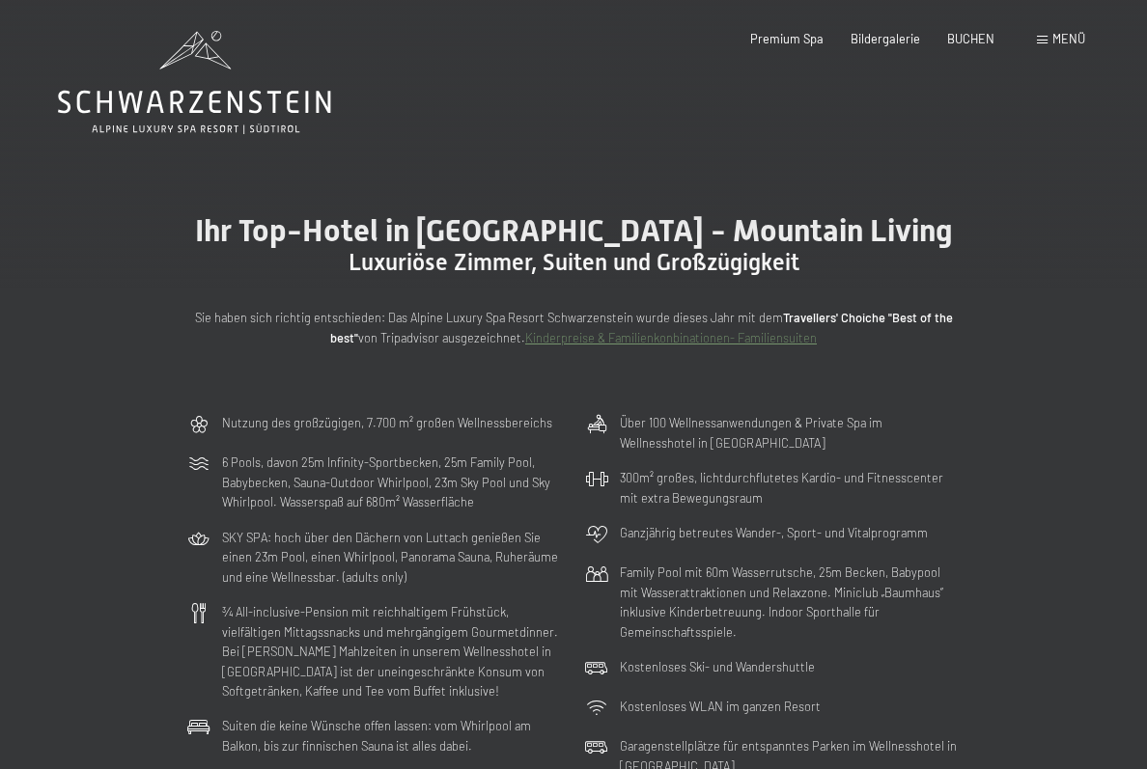
click at [1050, 46] on div "Menü" at bounding box center [1061, 39] width 48 height 17
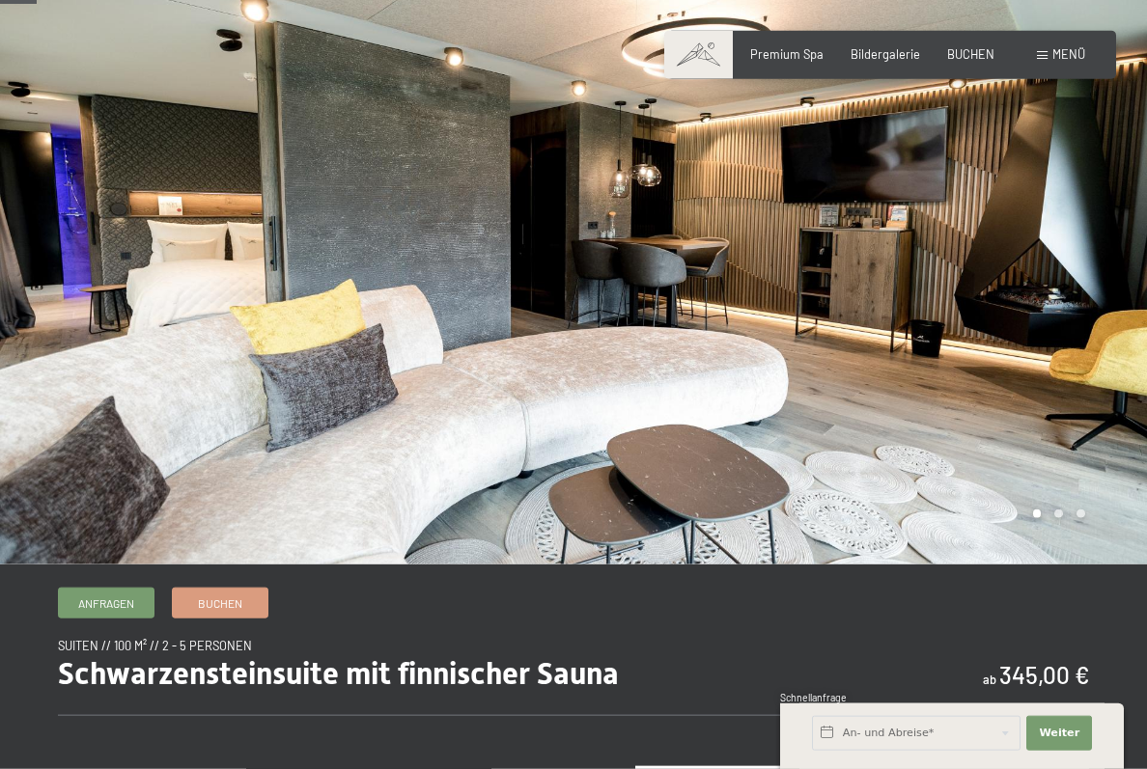
click at [1043, 517] on div at bounding box center [859, 251] width 573 height 628
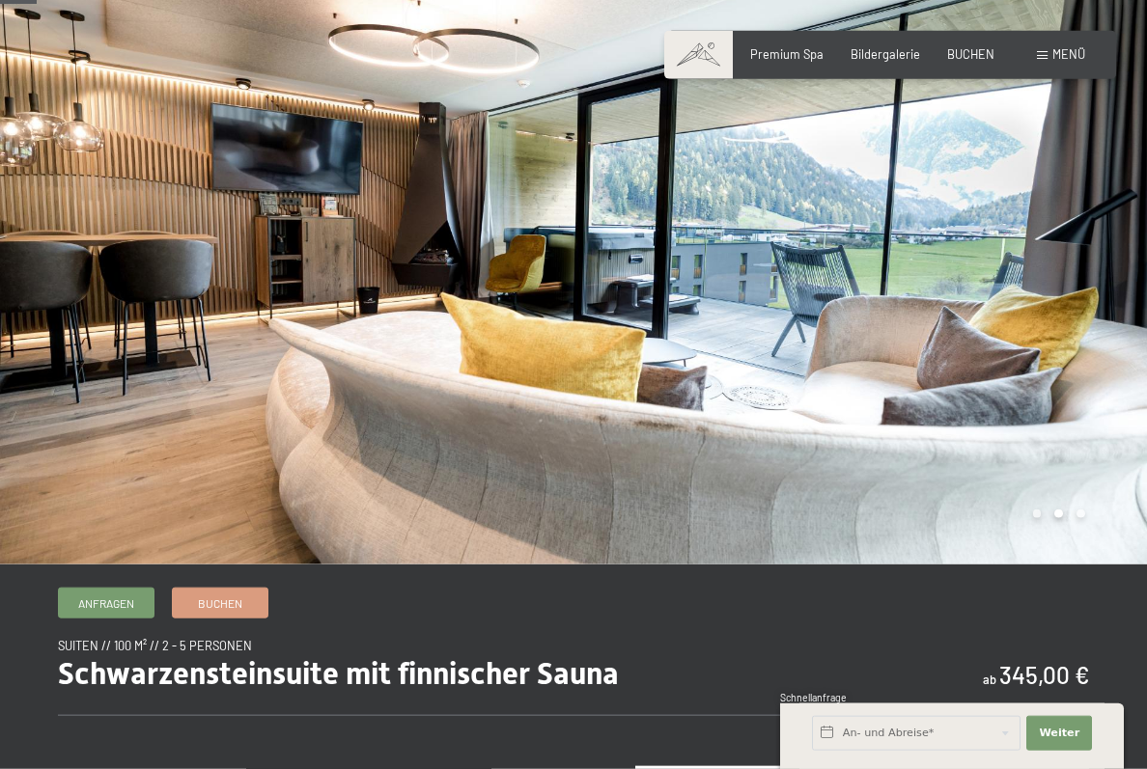
scroll to position [63, 0]
click at [1020, 368] on div at bounding box center [859, 251] width 573 height 628
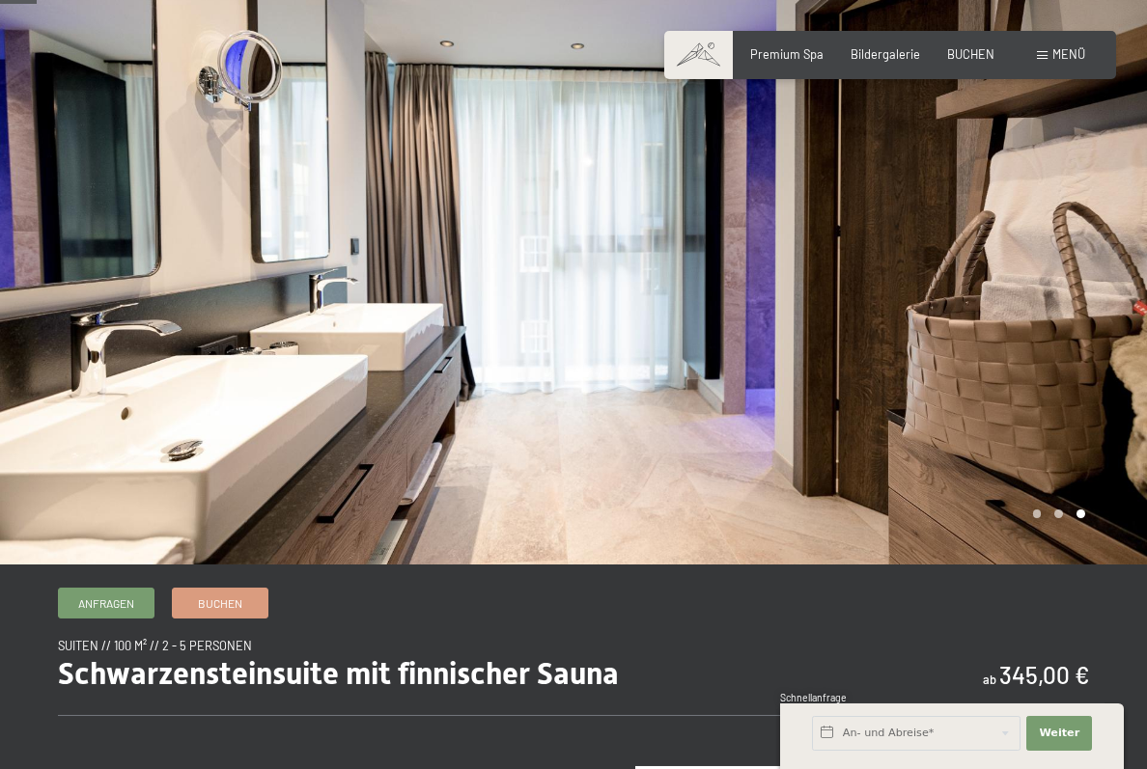
scroll to position [0, 0]
